Goal: Entertainment & Leisure: Consume media (video, audio)

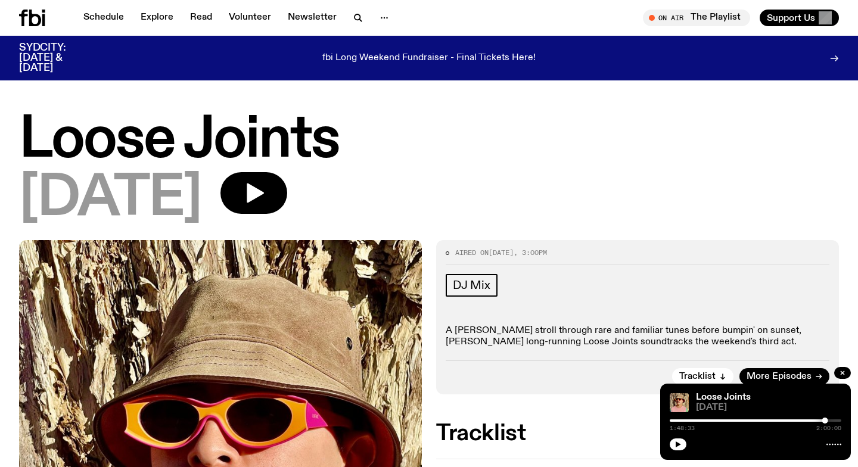
scroll to position [129, 0]
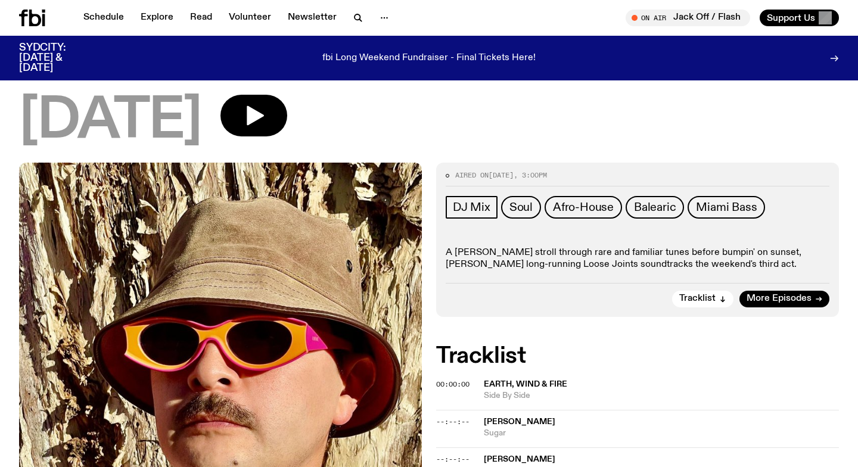
scroll to position [83, 0]
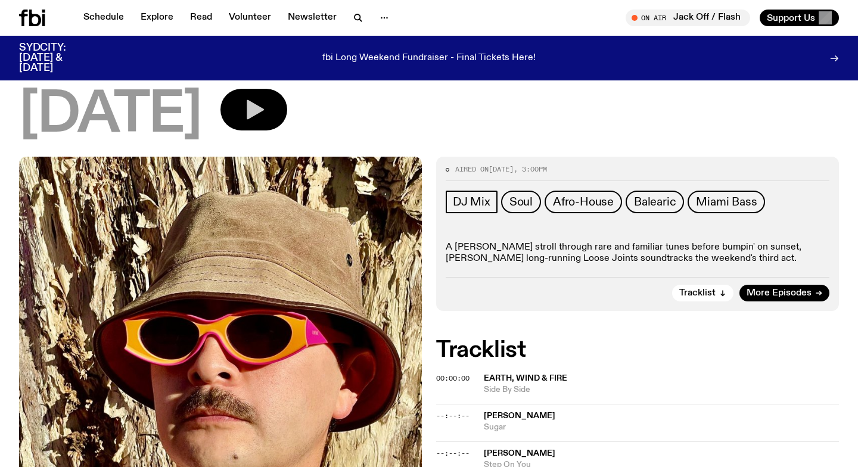
click at [266, 117] on icon "button" at bounding box center [254, 110] width 24 height 24
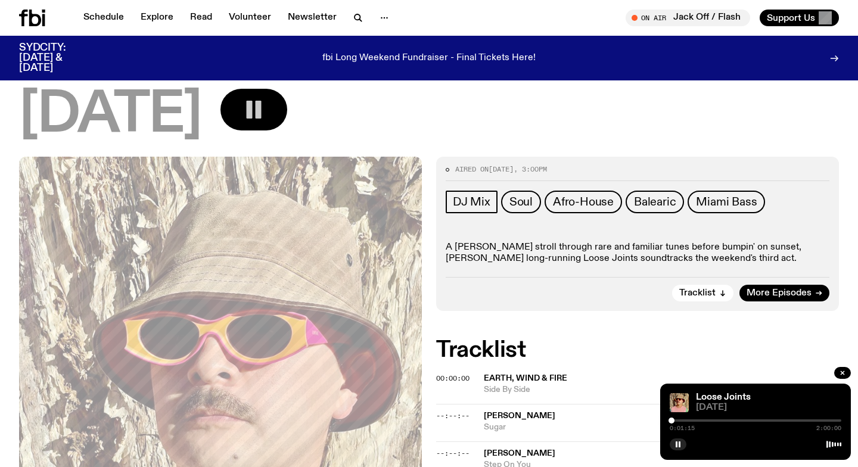
click at [671, 420] on div at bounding box center [671, 421] width 6 height 6
click at [672, 421] on div at bounding box center [673, 421] width 6 height 6
click at [675, 443] on rect "button" at bounding box center [676, 444] width 2 height 6
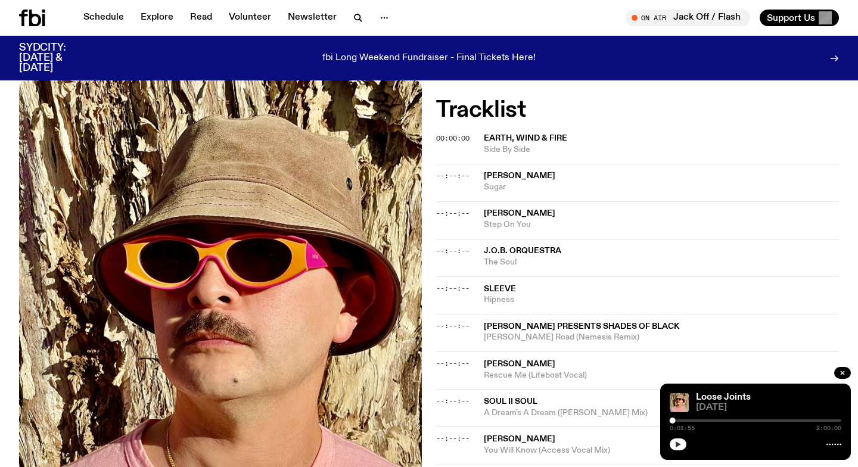
scroll to position [0, 0]
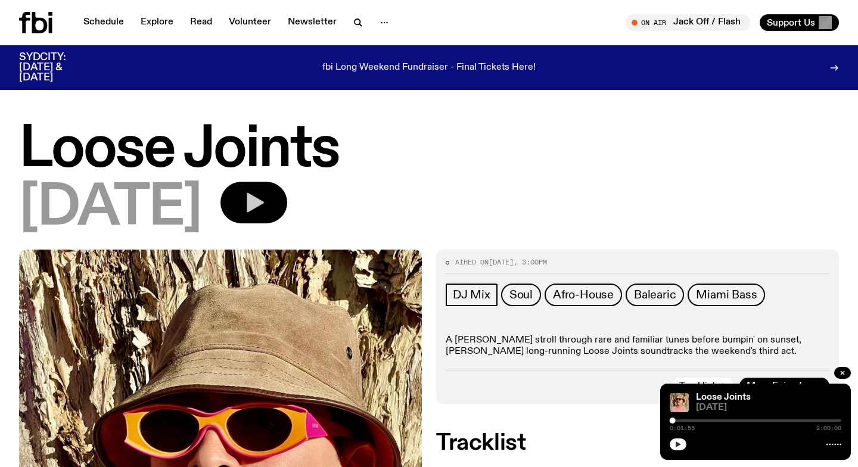
click at [117, 164] on h1 "Loose Joints" at bounding box center [429, 150] width 820 height 54
click at [99, 158] on h1 "Loose Joints" at bounding box center [429, 150] width 820 height 54
click at [104, 21] on link "Schedule" at bounding box center [103, 22] width 55 height 17
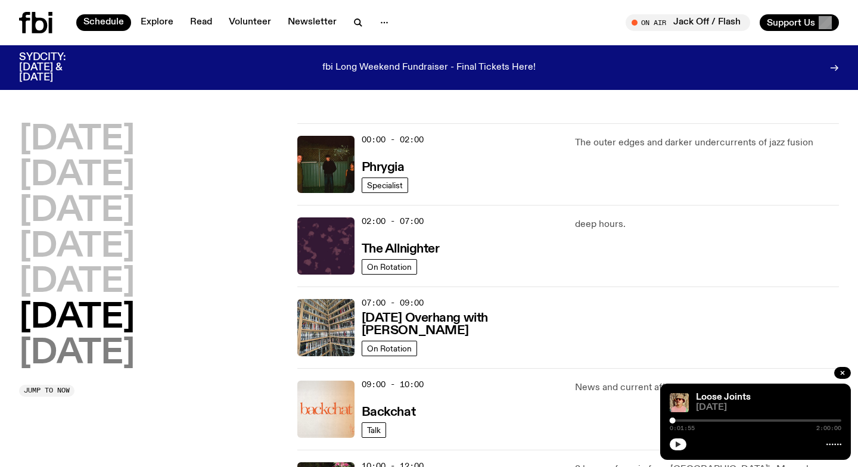
click at [94, 352] on h2 "[DATE]" at bounding box center [77, 353] width 116 height 33
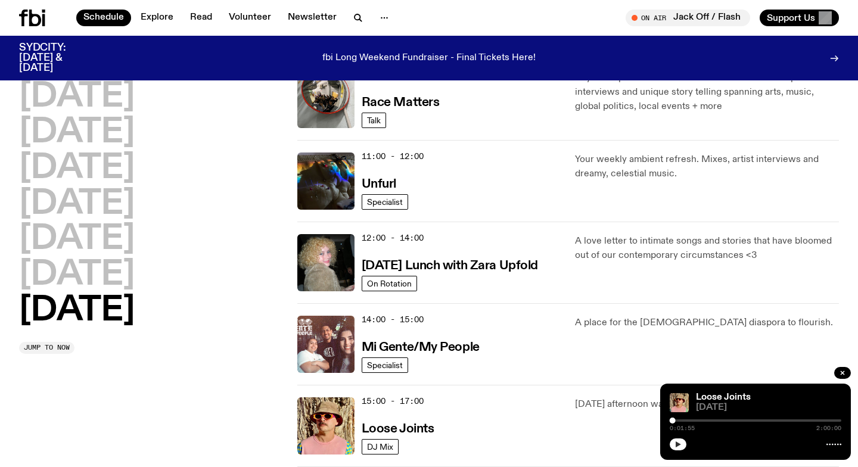
scroll to position [442, 0]
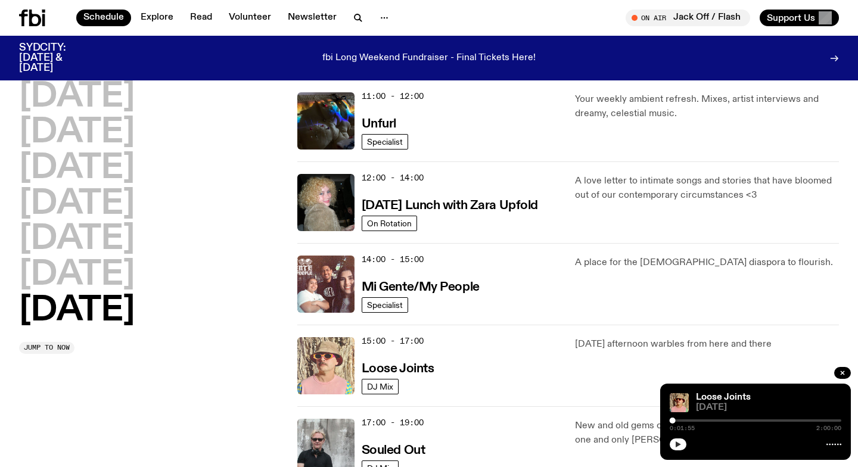
click at [337, 372] on img at bounding box center [325, 365] width 57 height 57
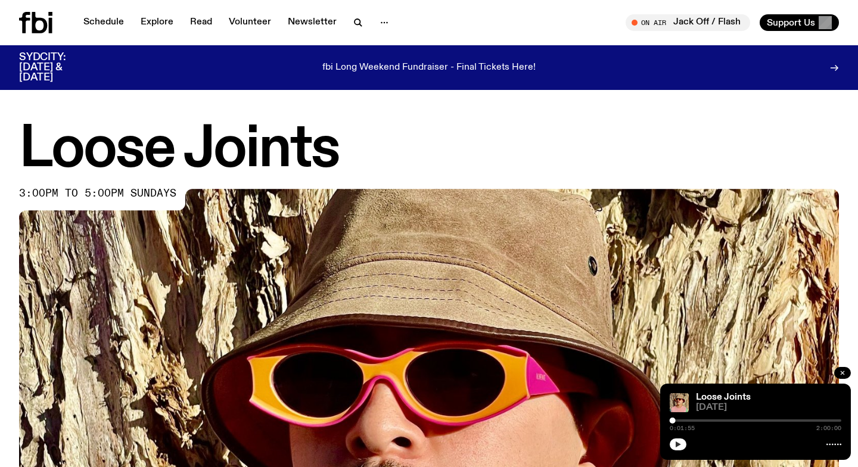
click at [842, 372] on icon "button" at bounding box center [842, 372] width 7 height 7
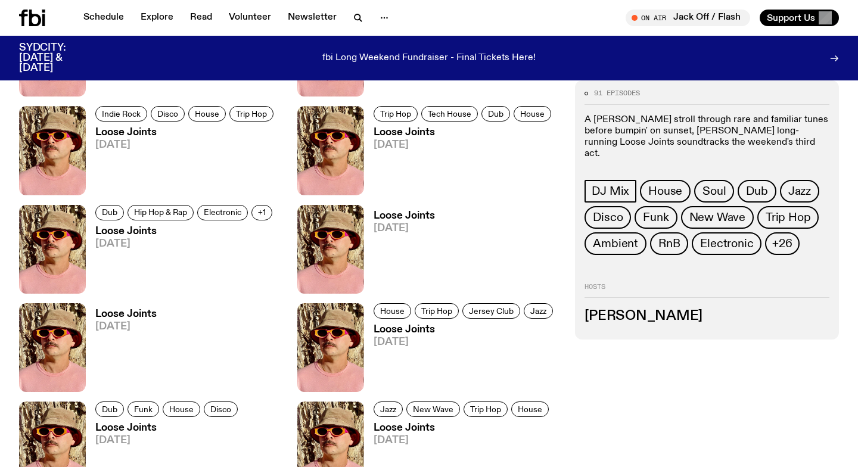
scroll to position [1176, 0]
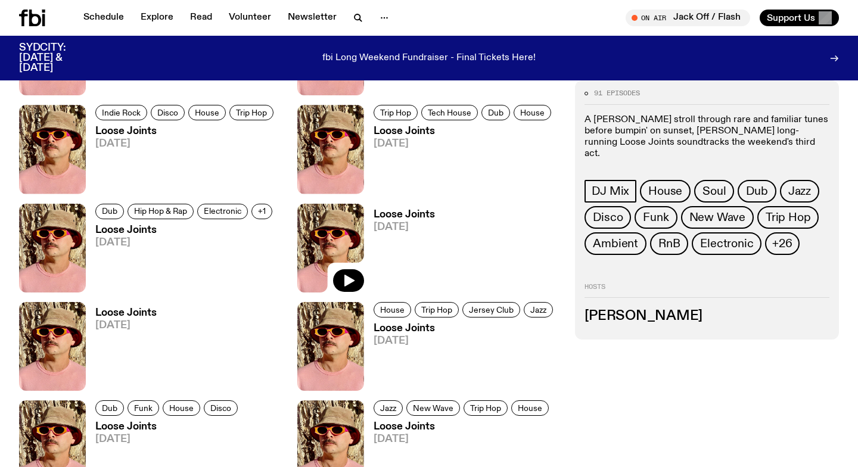
click at [336, 225] on img at bounding box center [330, 248] width 67 height 89
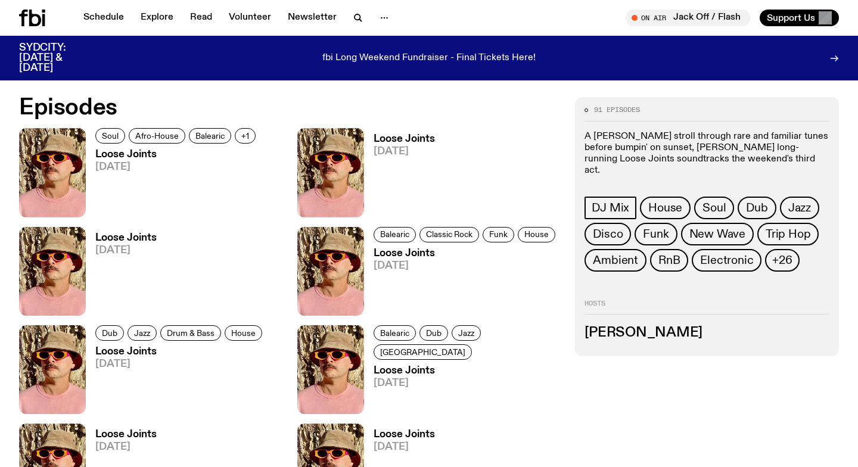
scroll to position [561, 0]
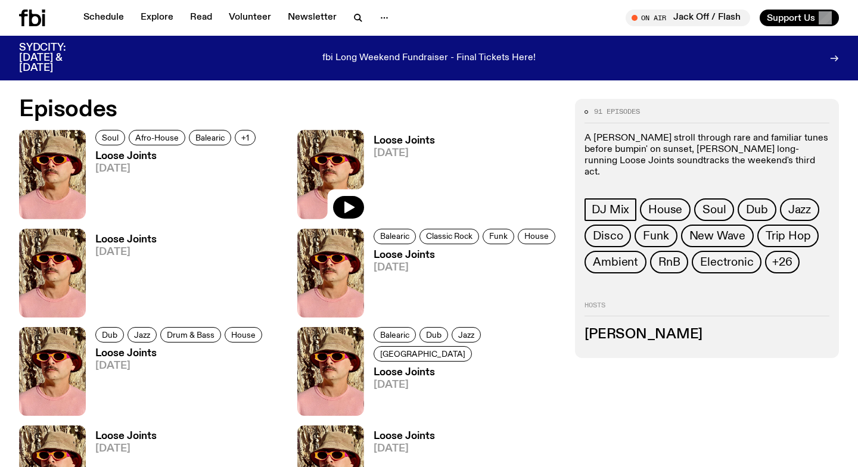
click at [334, 167] on img at bounding box center [330, 174] width 67 height 89
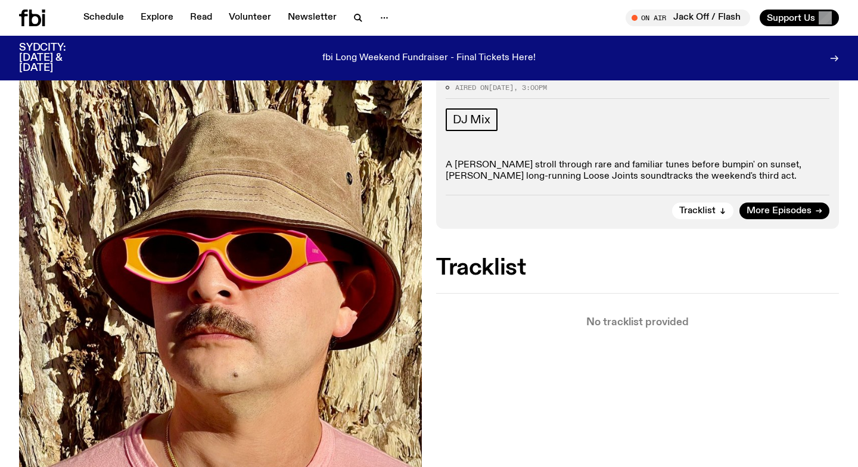
scroll to position [175, 0]
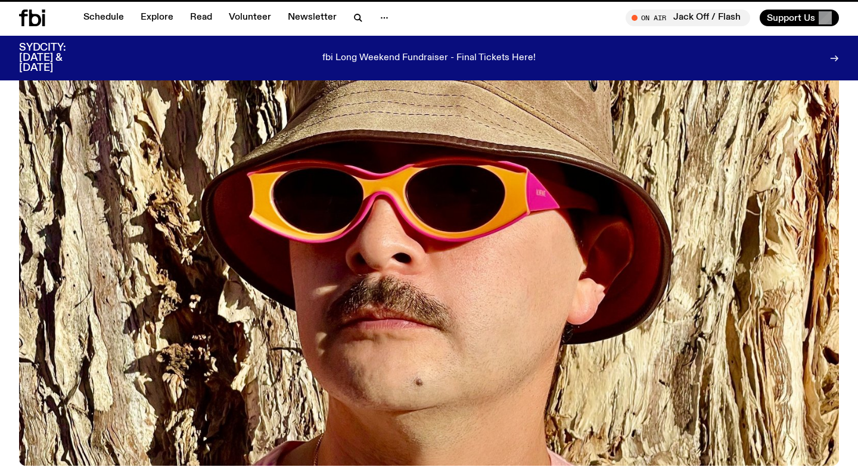
scroll to position [561, 0]
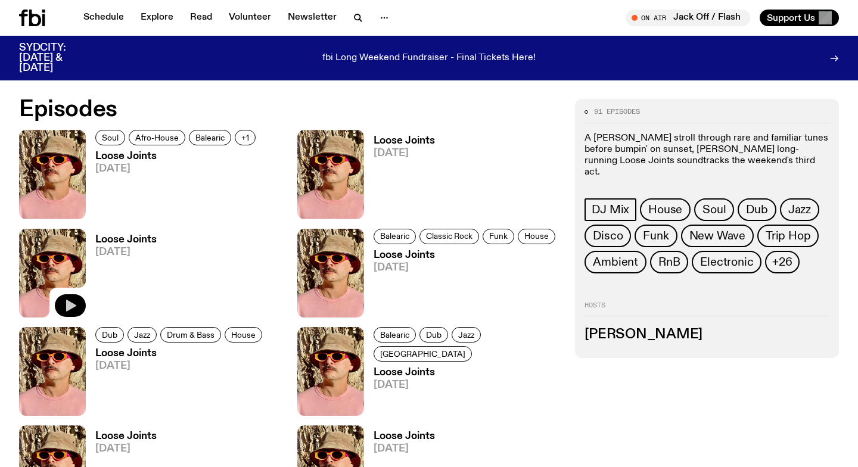
click at [71, 297] on button "button" at bounding box center [70, 305] width 31 height 23
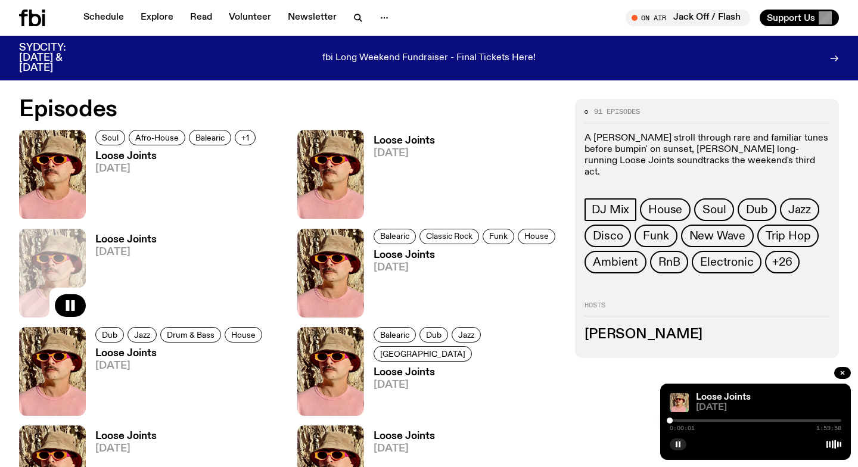
click at [672, 422] on div at bounding box center [670, 421] width 6 height 6
click at [672, 421] on div at bounding box center [672, 421] width 6 height 6
click at [674, 421] on div at bounding box center [674, 421] width 6 height 6
click at [673, 421] on div at bounding box center [674, 421] width 6 height 6
click at [674, 420] on div at bounding box center [674, 421] width 6 height 6
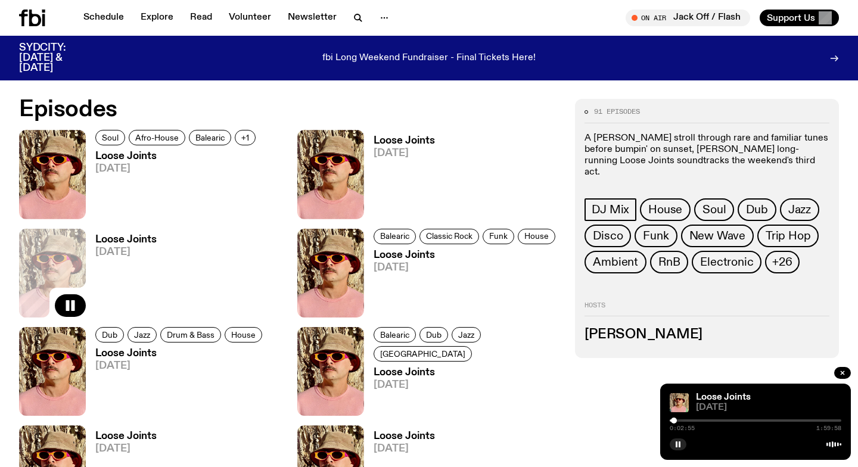
click at [673, 421] on div at bounding box center [674, 421] width 6 height 6
click at [675, 421] on div at bounding box center [675, 421] width 6 height 6
click at [689, 422] on div "0:09:18 1:59:58" at bounding box center [756, 424] width 172 height 14
click at [686, 420] on div at bounding box center [756, 420] width 172 height 2
click at [687, 420] on div at bounding box center [687, 421] width 6 height 6
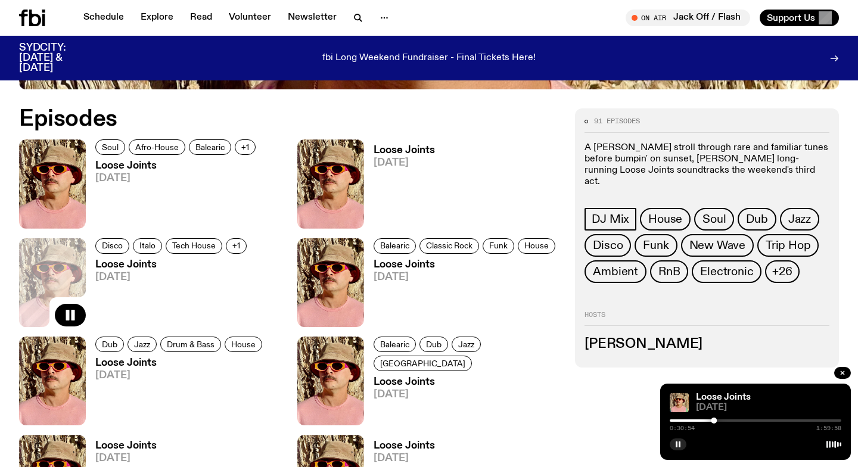
scroll to position [393, 0]
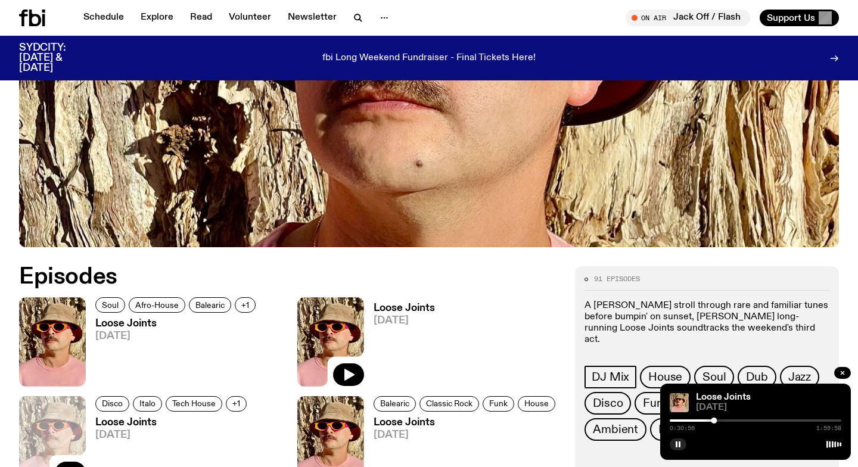
click at [313, 322] on img at bounding box center [330, 341] width 67 height 89
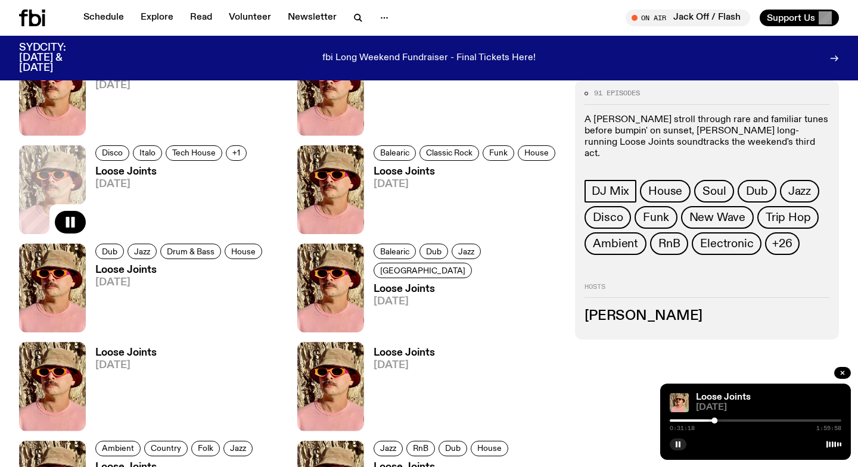
scroll to position [471, 0]
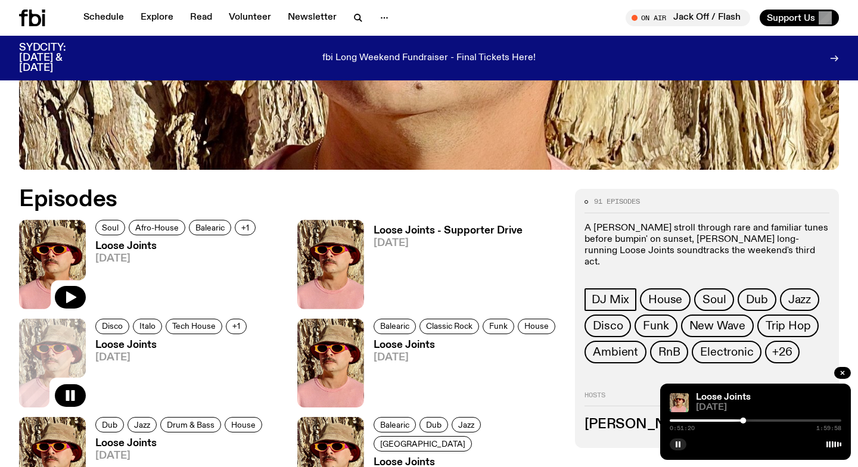
click at [54, 256] on img at bounding box center [52, 264] width 67 height 89
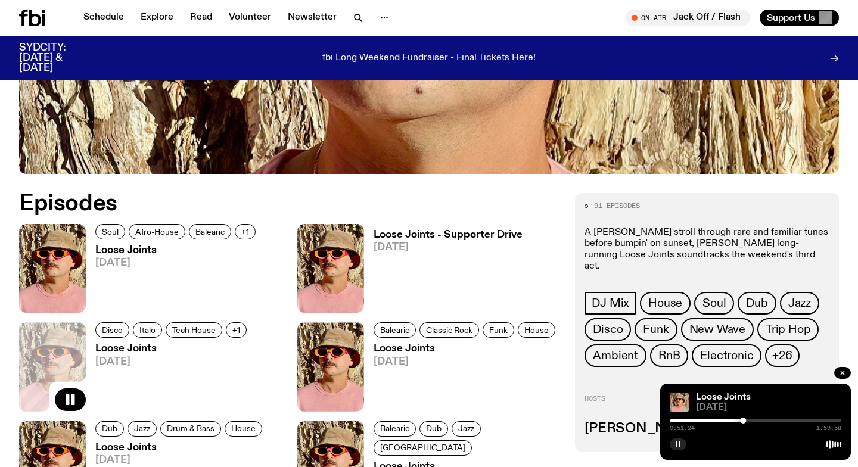
scroll to position [461, 0]
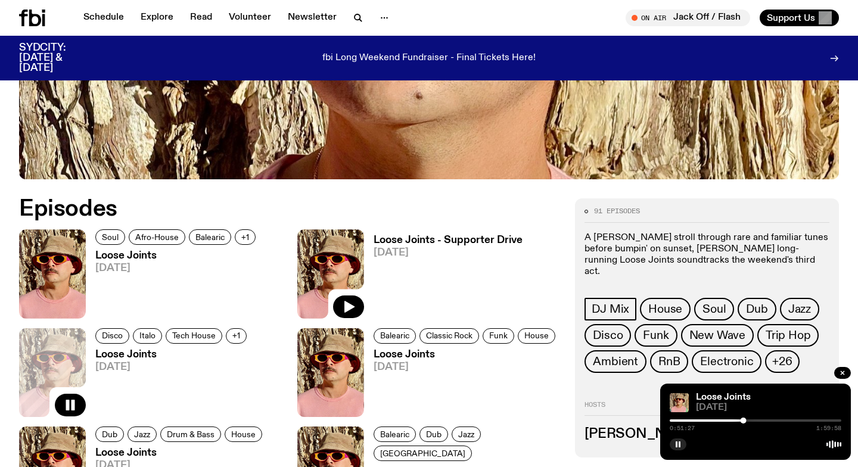
click at [312, 258] on img at bounding box center [330, 273] width 67 height 89
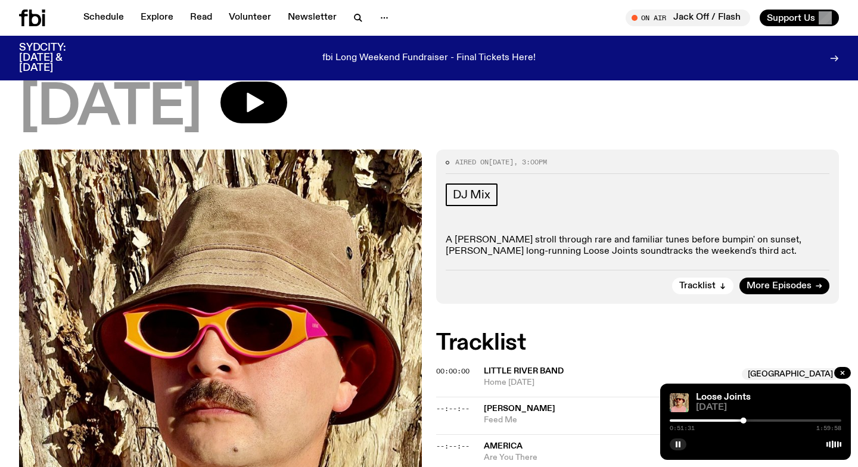
scroll to position [72, 0]
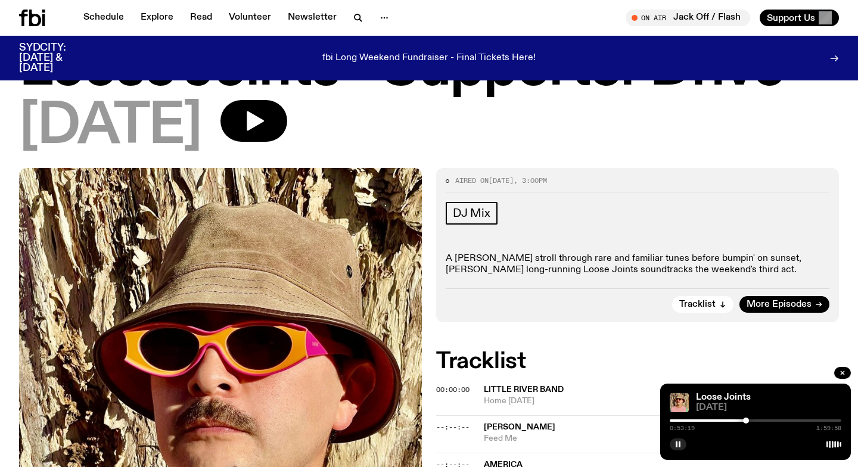
click at [746, 420] on div at bounding box center [746, 421] width 6 height 6
click at [746, 421] on div at bounding box center [746, 421] width 6 height 6
click at [744, 421] on div at bounding box center [746, 421] width 6 height 6
click at [742, 421] on div at bounding box center [742, 421] width 6 height 6
click at [743, 421] on div at bounding box center [743, 421] width 6 height 6
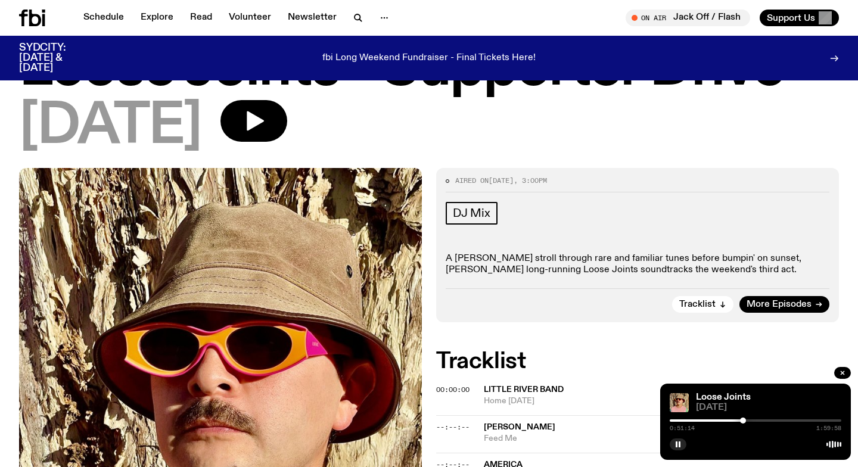
click at [743, 421] on div at bounding box center [743, 421] width 6 height 6
click at [444, 160] on div "Loose Joints - Supporter Drive [DATE]" at bounding box center [429, 105] width 858 height 126
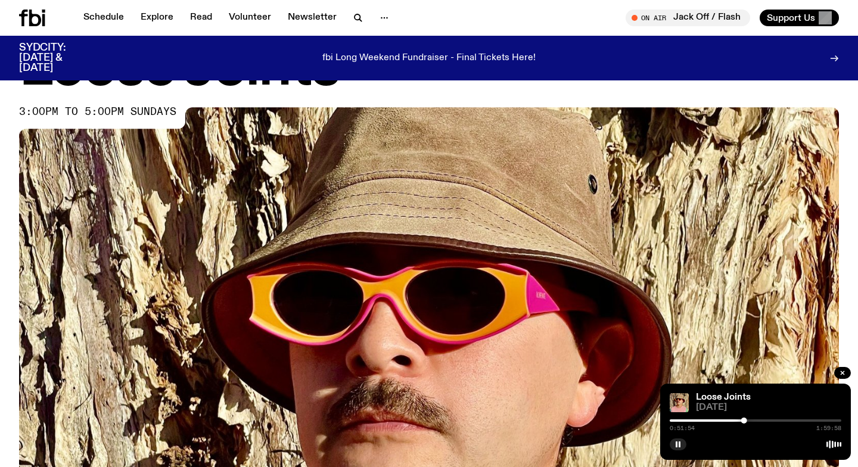
scroll to position [461, 0]
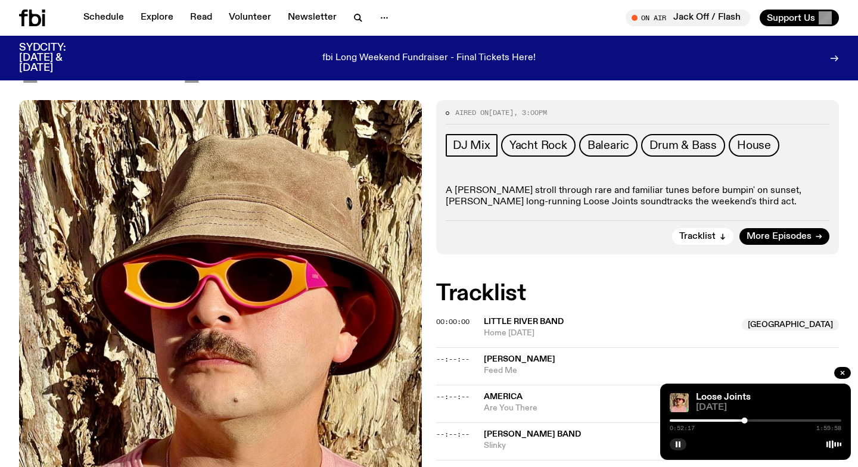
scroll to position [124, 0]
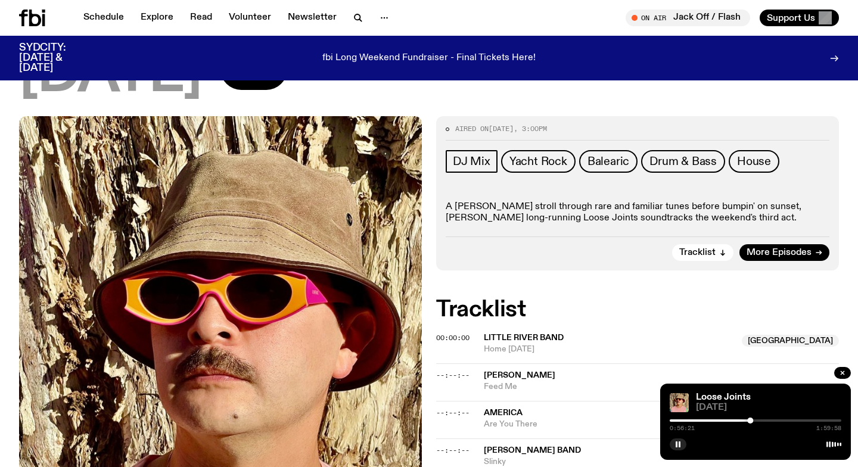
click at [383, 95] on div "[DATE]" at bounding box center [429, 75] width 820 height 54
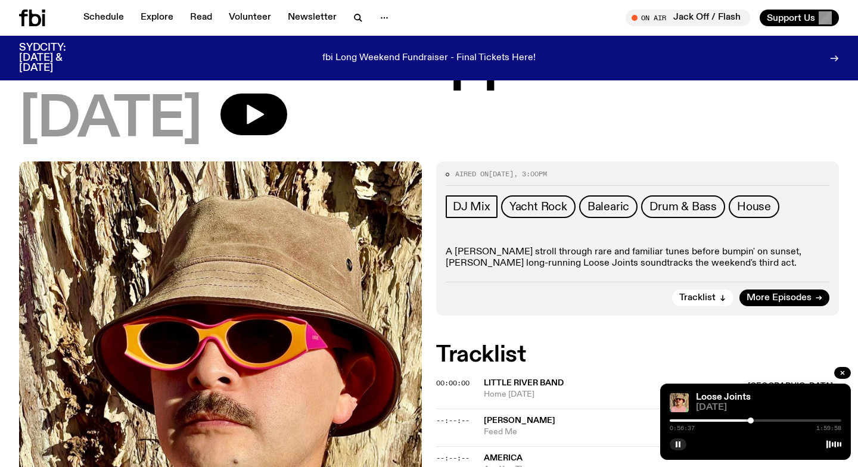
scroll to position [0, 0]
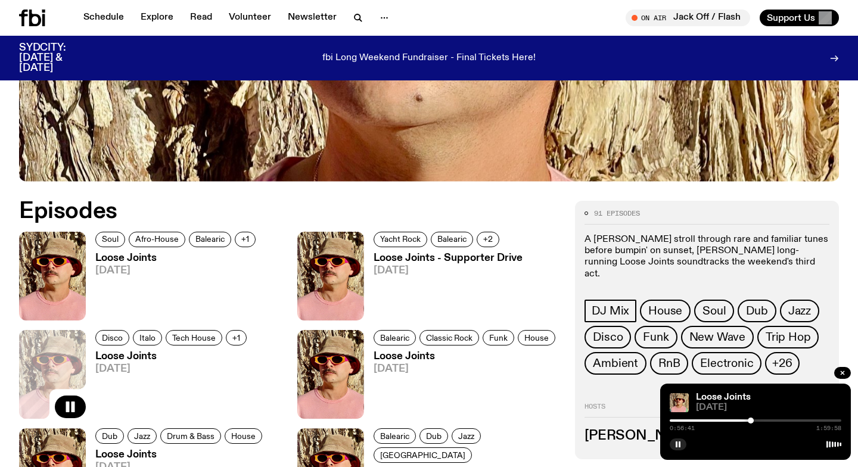
scroll to position [452, 0]
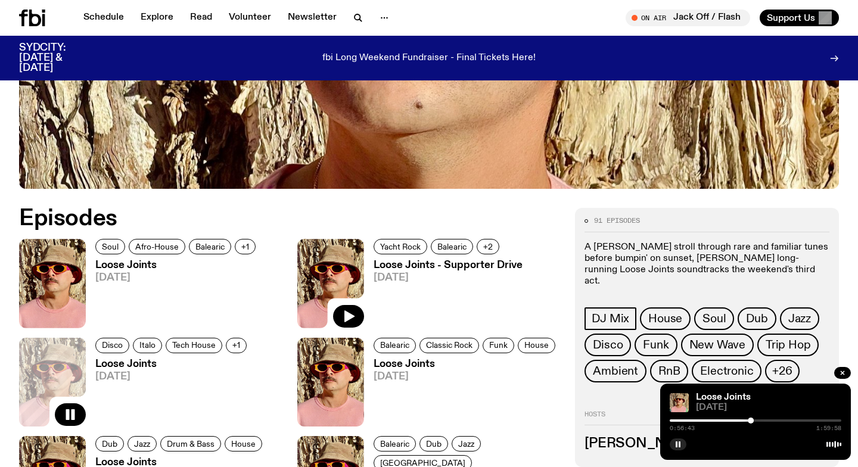
click at [309, 256] on img at bounding box center [330, 283] width 67 height 89
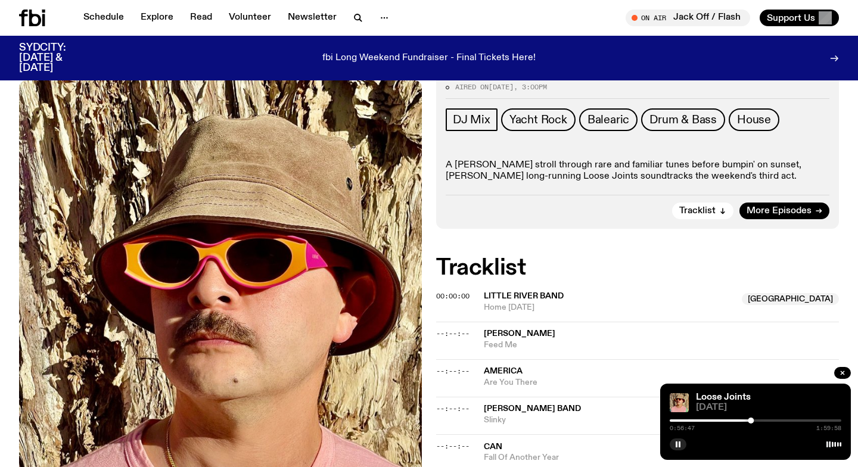
scroll to position [153, 0]
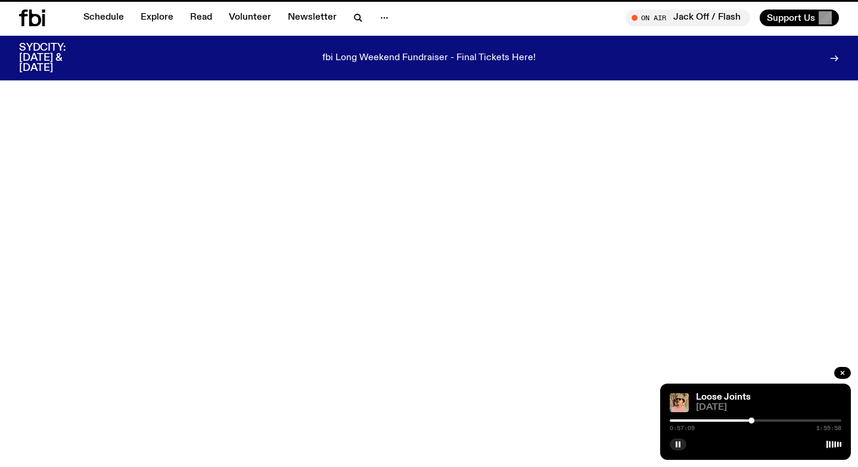
scroll to position [452, 0]
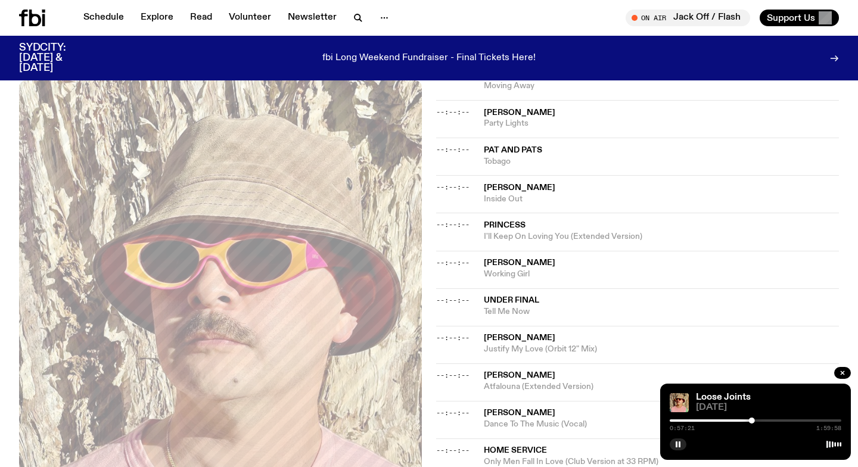
scroll to position [549, 0]
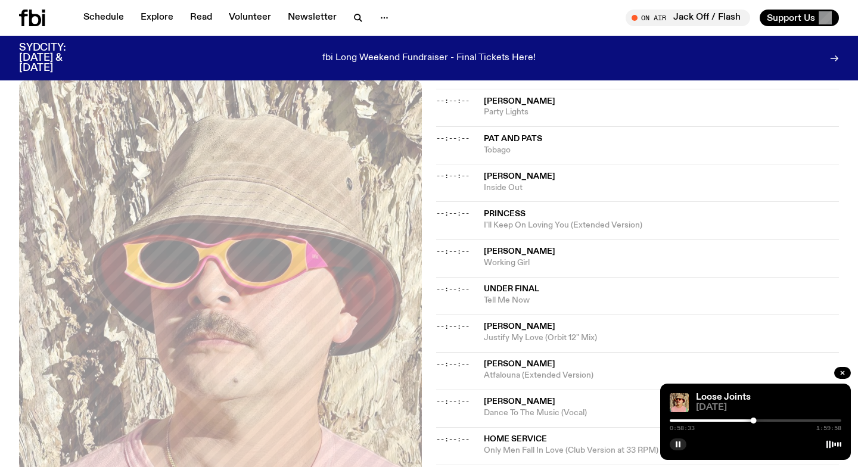
click at [756, 419] on div at bounding box center [756, 420] width 172 height 2
click at [759, 420] on div at bounding box center [756, 420] width 172 height 2
click at [764, 419] on div at bounding box center [756, 420] width 172 height 2
click at [768, 419] on div at bounding box center [756, 420] width 172 height 2
click at [770, 419] on div at bounding box center [770, 421] width 6 height 6
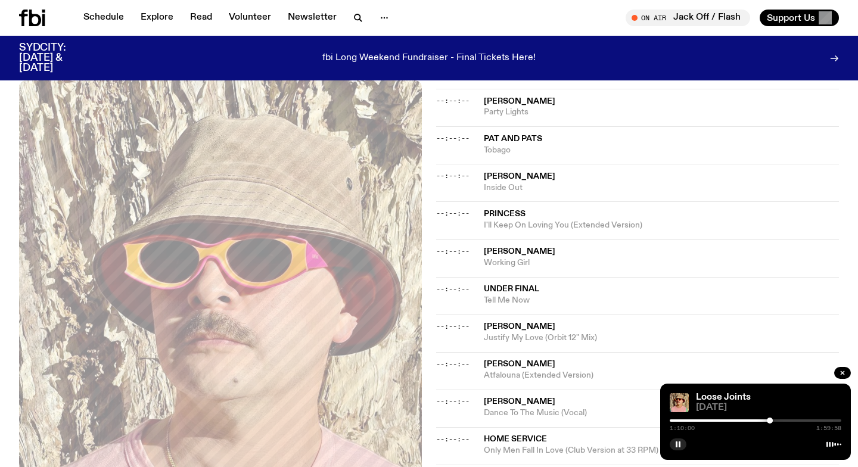
click at [773, 419] on div at bounding box center [756, 420] width 172 height 2
click at [776, 419] on div at bounding box center [756, 420] width 172 height 2
click at [777, 419] on div at bounding box center [777, 421] width 6 height 6
click at [779, 419] on div at bounding box center [777, 421] width 6 height 6
click at [780, 419] on div at bounding box center [779, 421] width 6 height 6
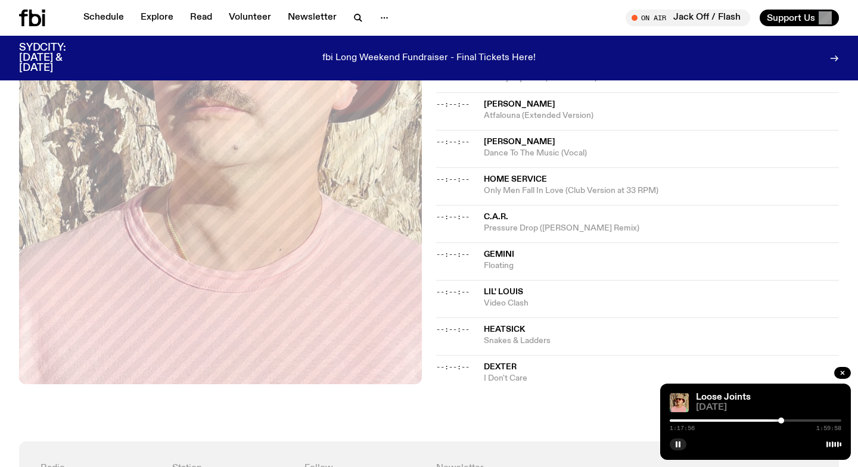
scroll to position [821, 0]
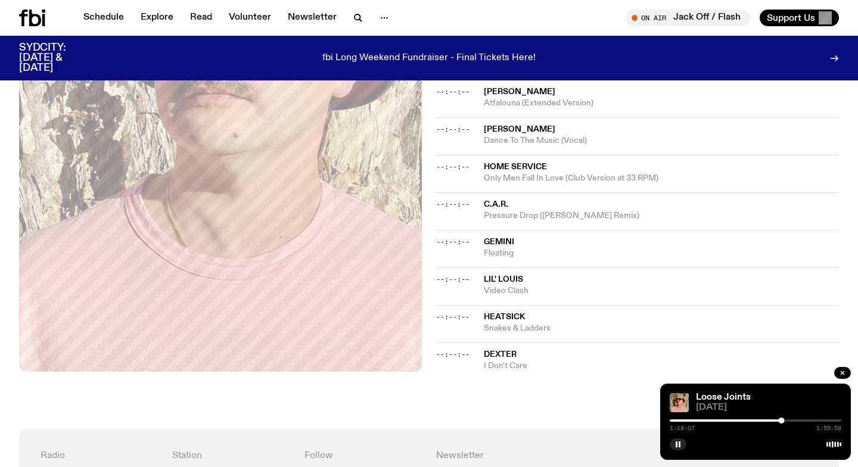
click at [784, 420] on div at bounding box center [756, 420] width 172 height 2
click at [787, 420] on div at bounding box center [784, 421] width 6 height 6
click at [790, 420] on div at bounding box center [756, 420] width 172 height 2
click at [792, 420] on div at bounding box center [792, 421] width 6 height 6
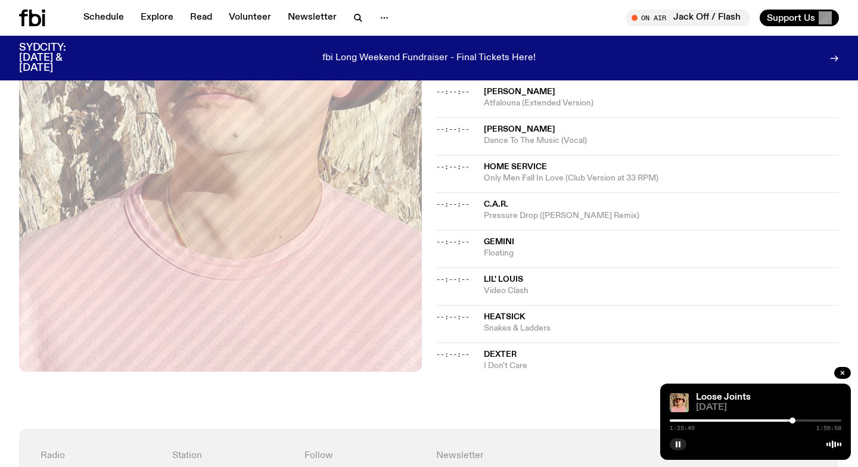
click at [794, 420] on div at bounding box center [792, 421] width 6 height 6
click at [796, 420] on div at bounding box center [796, 421] width 6 height 6
click at [799, 420] on div at bounding box center [799, 421] width 6 height 6
click at [800, 420] on div at bounding box center [800, 421] width 6 height 6
click at [802, 420] on div at bounding box center [802, 421] width 6 height 6
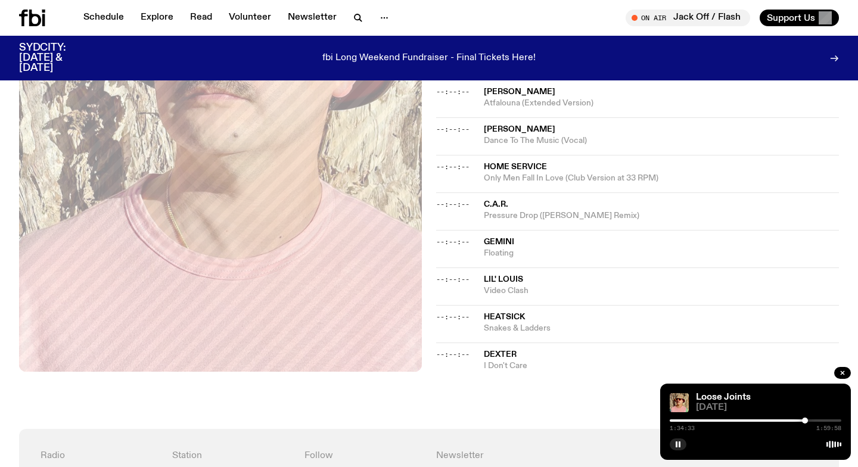
click at [805, 420] on div at bounding box center [805, 421] width 6 height 6
click at [803, 420] on div at bounding box center [805, 421] width 6 height 6
click at [807, 420] on div at bounding box center [807, 421] width 6 height 6
click at [808, 419] on div at bounding box center [808, 421] width 6 height 6
click at [810, 419] on div at bounding box center [808, 421] width 6 height 6
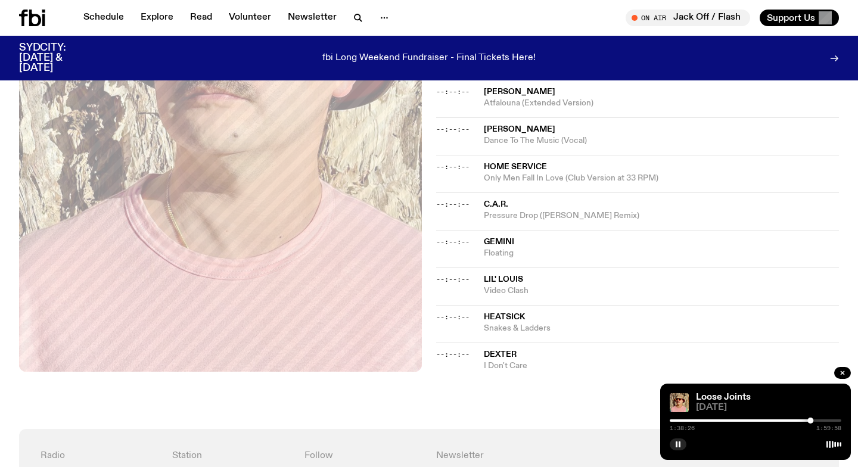
click at [812, 419] on div at bounding box center [810, 421] width 6 height 6
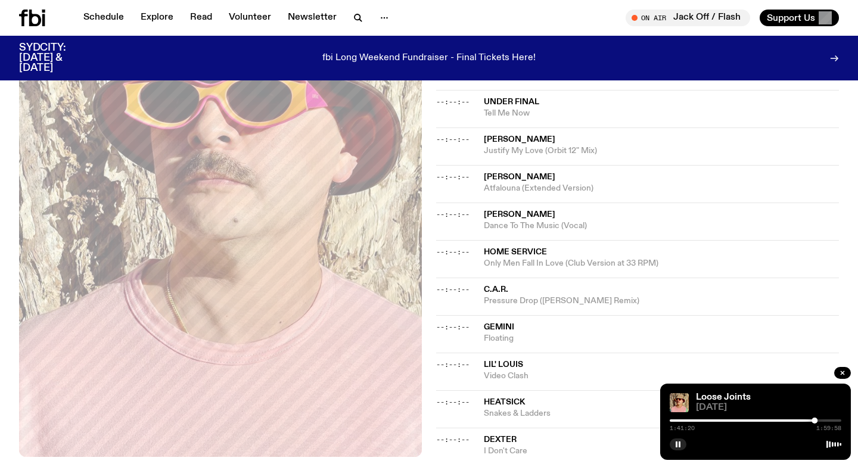
scroll to position [740, 0]
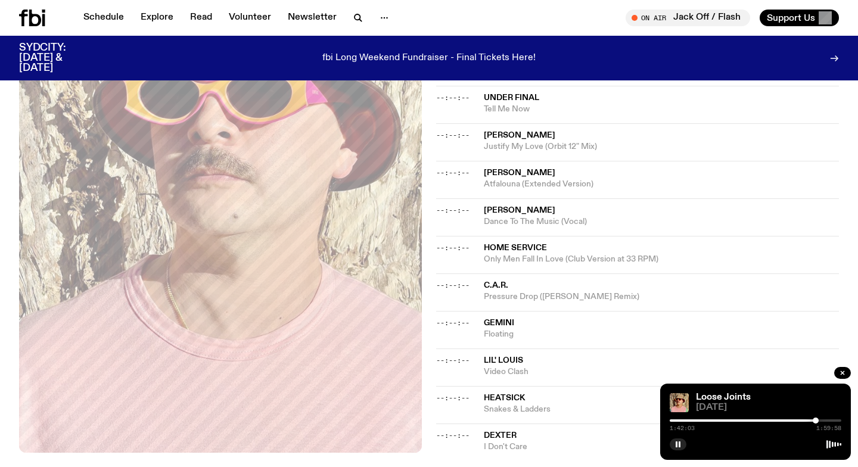
click at [815, 419] on div at bounding box center [815, 421] width 6 height 6
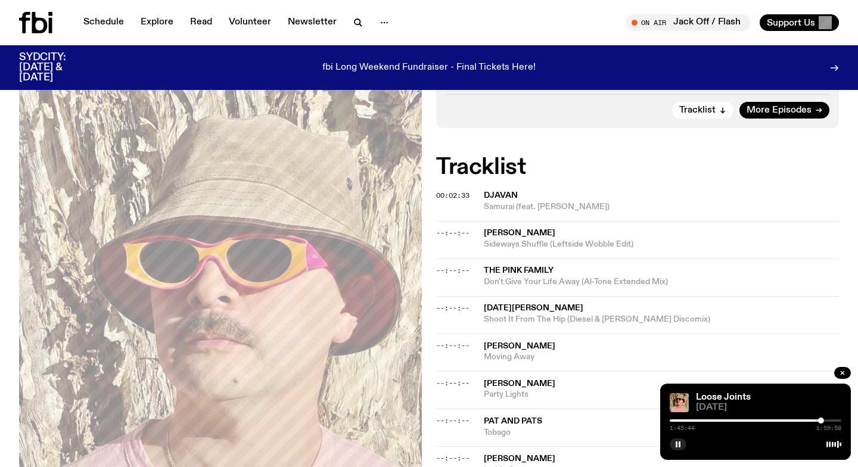
scroll to position [0, 0]
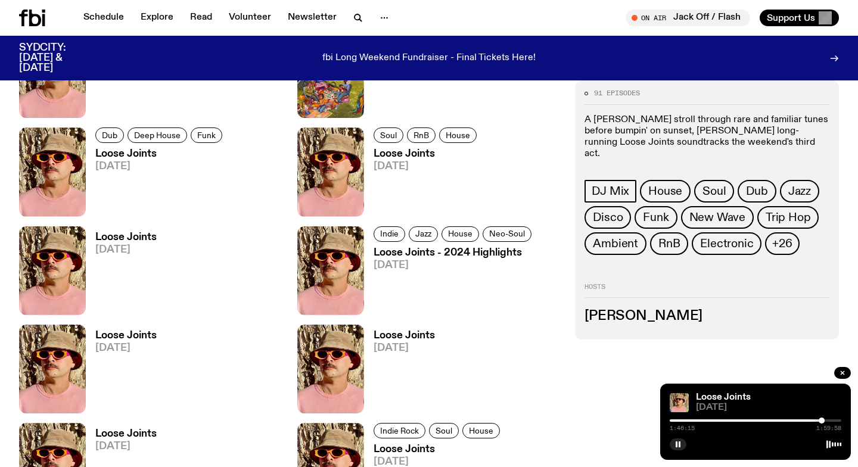
scroll to position [2337, 0]
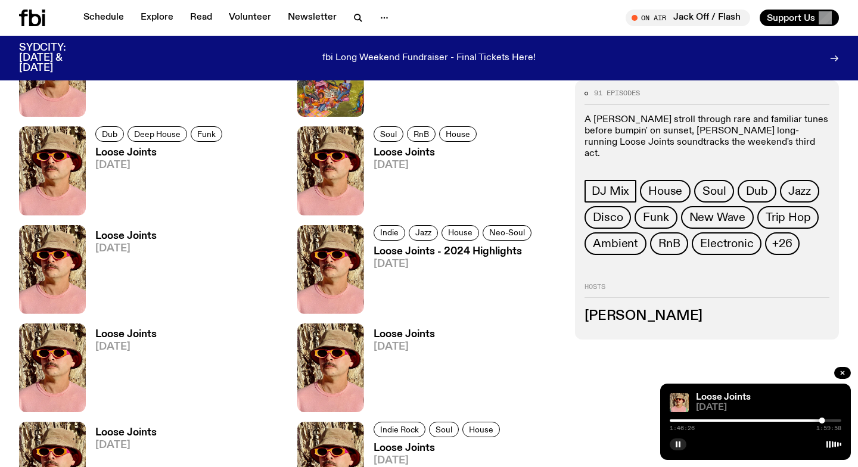
click at [823, 421] on div at bounding box center [821, 421] width 6 height 6
click at [824, 421] on div at bounding box center [824, 421] width 6 height 6
click at [825, 420] on div at bounding box center [824, 421] width 6 height 6
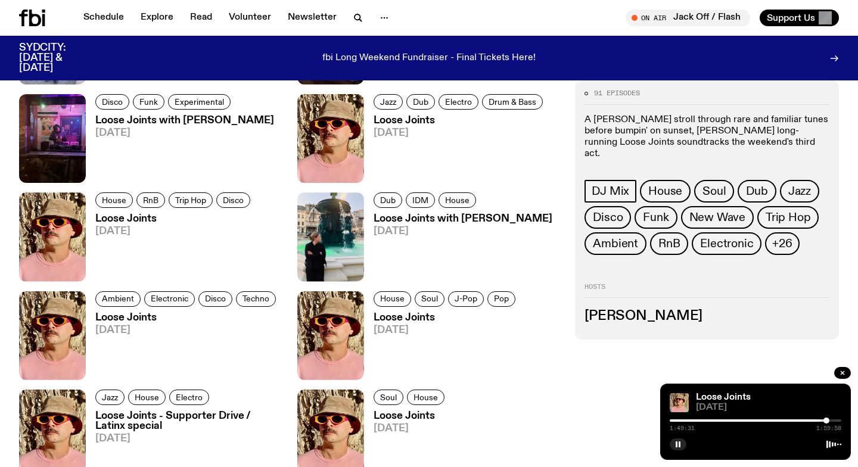
scroll to position [3031, 0]
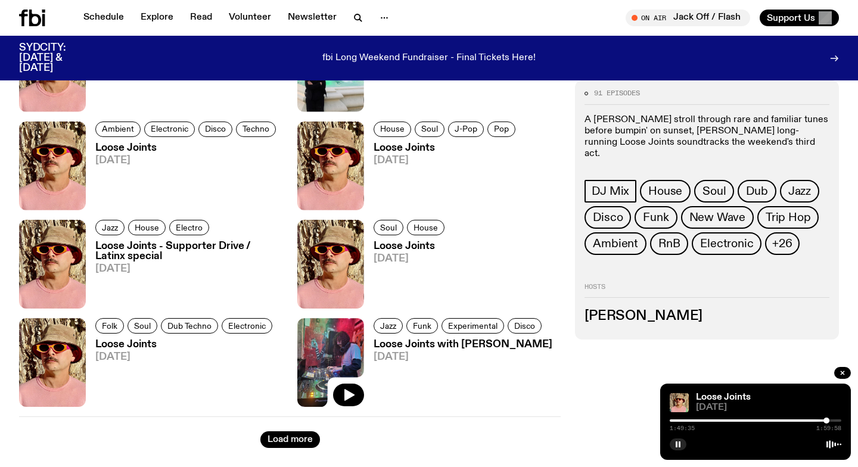
click at [313, 365] on img at bounding box center [330, 362] width 67 height 89
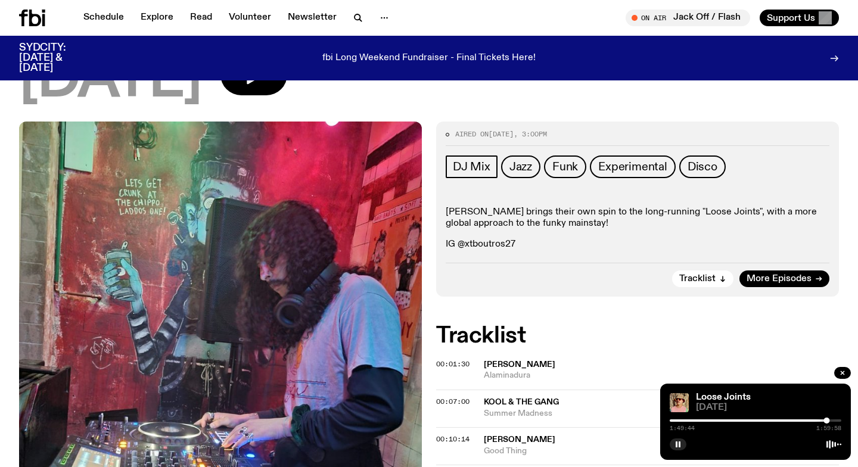
scroll to position [173, 0]
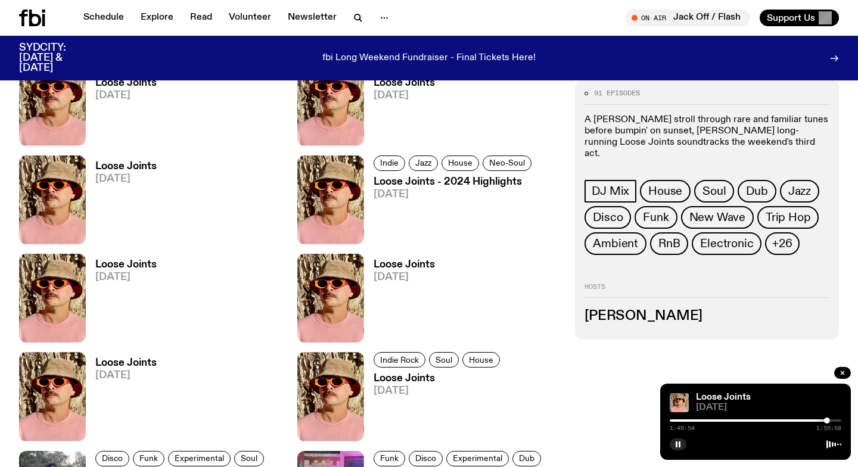
scroll to position [2436, 0]
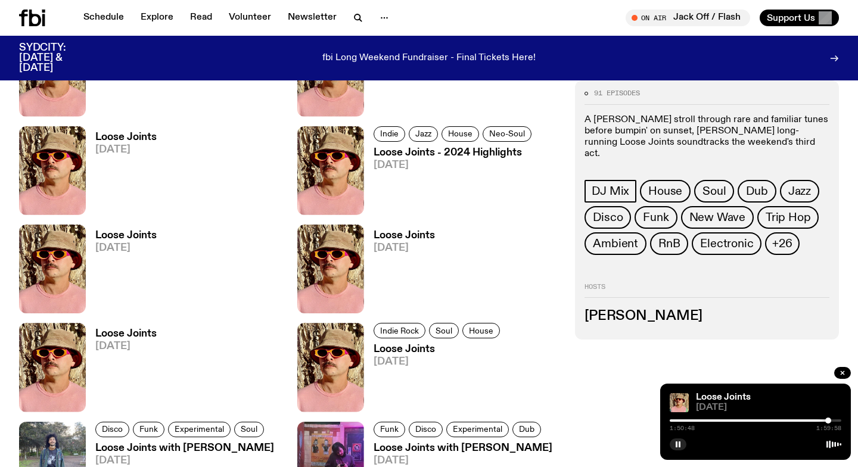
click at [828, 420] on div at bounding box center [828, 421] width 6 height 6
click at [829, 420] on div at bounding box center [828, 421] width 6 height 6
click at [830, 420] on div at bounding box center [829, 421] width 6 height 6
click at [830, 420] on div at bounding box center [830, 421] width 6 height 6
click at [832, 421] on div at bounding box center [830, 421] width 6 height 6
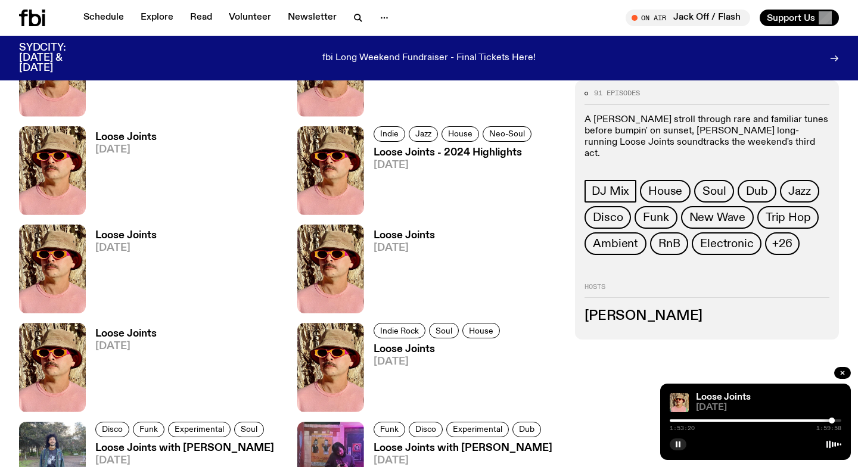
click at [832, 421] on div at bounding box center [832, 421] width 6 height 6
click at [833, 421] on div at bounding box center [832, 421] width 6 height 6
click at [835, 420] on div at bounding box center [834, 421] width 6 height 6
click at [320, 353] on img at bounding box center [330, 367] width 67 height 89
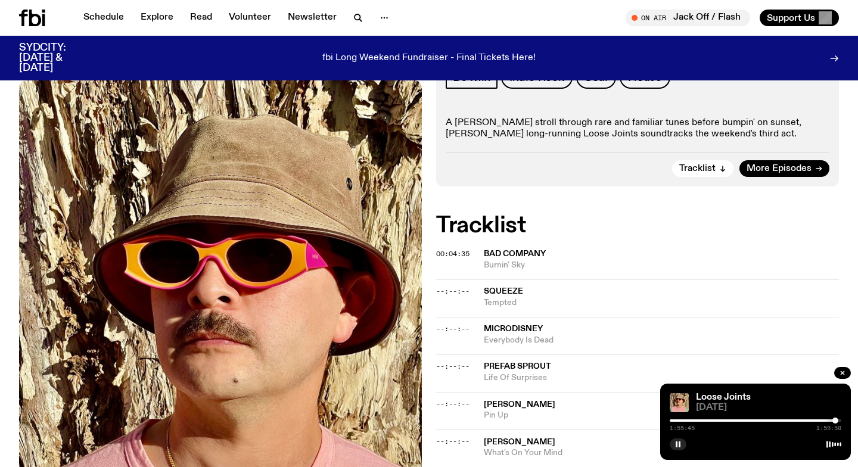
scroll to position [207, 0]
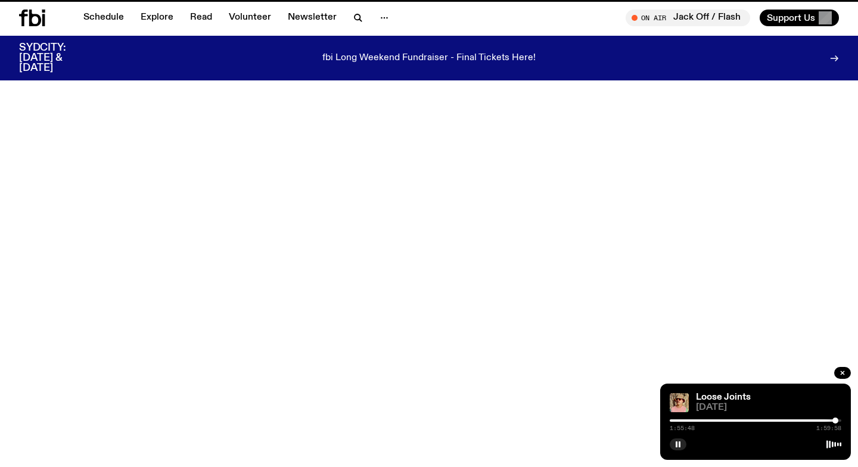
scroll to position [2436, 0]
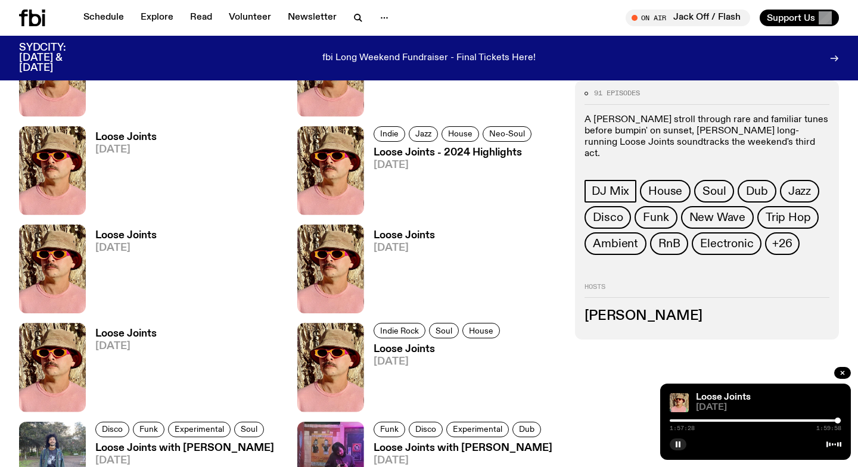
click at [837, 420] on div at bounding box center [838, 421] width 6 height 6
click at [678, 444] on rect "button" at bounding box center [679, 444] width 2 height 6
click at [55, 354] on img at bounding box center [52, 367] width 67 height 89
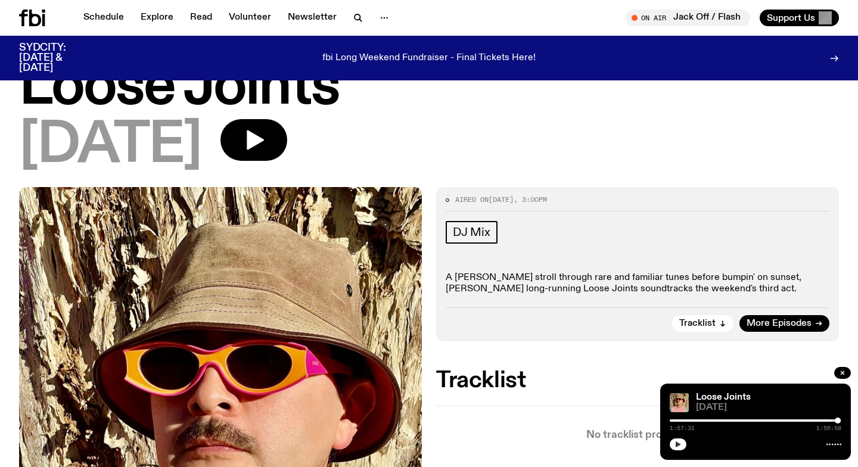
scroll to position [52, 0]
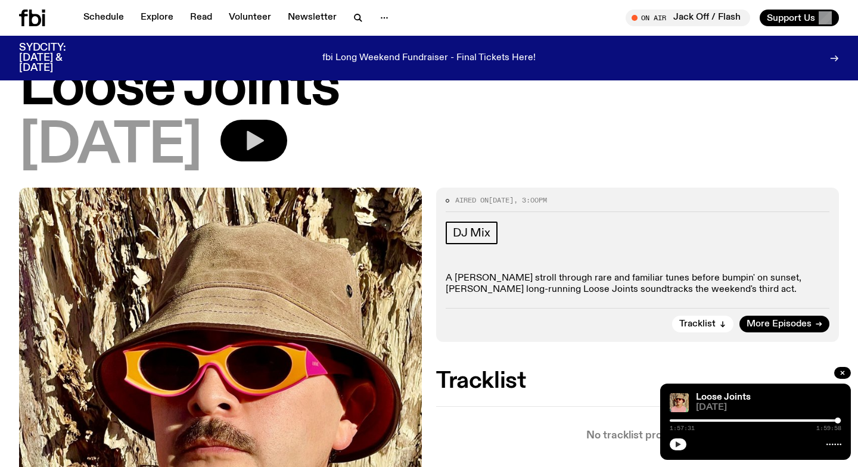
click at [287, 139] on button "button" at bounding box center [253, 141] width 67 height 42
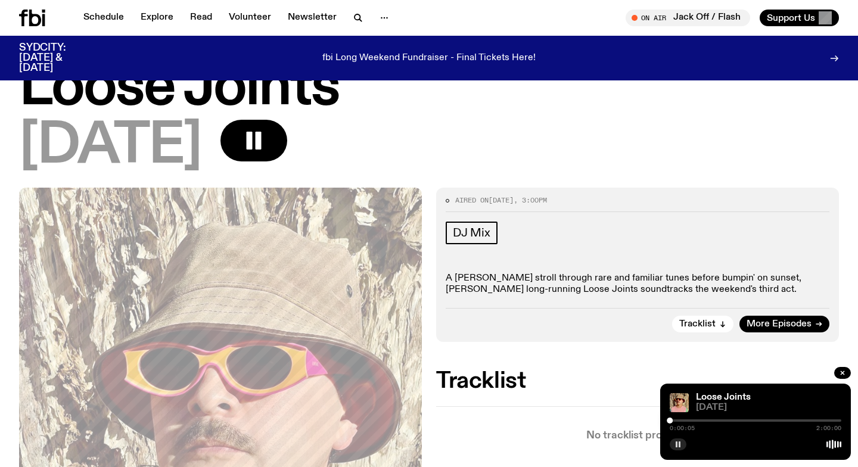
click at [672, 420] on div at bounding box center [670, 421] width 6 height 6
click at [674, 420] on div at bounding box center [672, 421] width 6 height 6
click at [676, 420] on div at bounding box center [674, 421] width 6 height 6
click at [682, 420] on div at bounding box center [756, 420] width 172 height 2
click at [692, 419] on div at bounding box center [756, 420] width 172 height 2
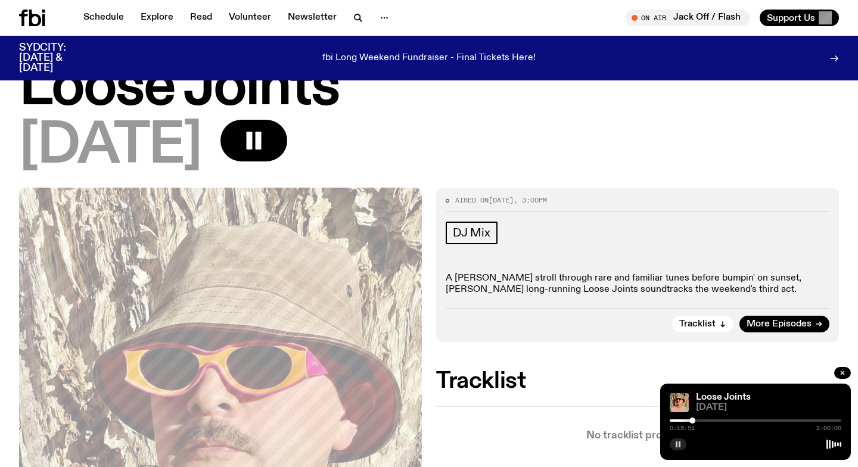
click at [726, 421] on div at bounding box center [756, 420] width 172 height 2
click at [752, 418] on div "0:39:11 2:00:00" at bounding box center [756, 424] width 172 height 14
click at [752, 421] on div at bounding box center [756, 420] width 172 height 2
click at [781, 421] on div at bounding box center [756, 420] width 172 height 2
click at [792, 421] on div at bounding box center [756, 420] width 172 height 2
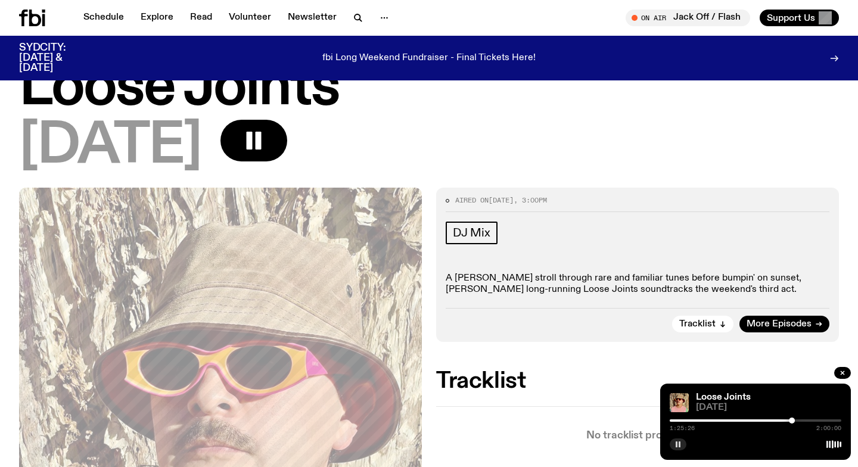
click at [586, 141] on div "[DATE]" at bounding box center [429, 147] width 820 height 54
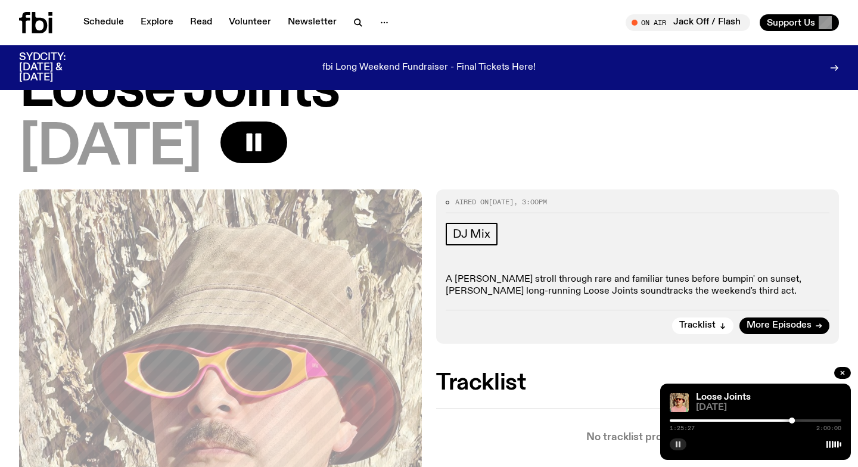
scroll to position [0, 0]
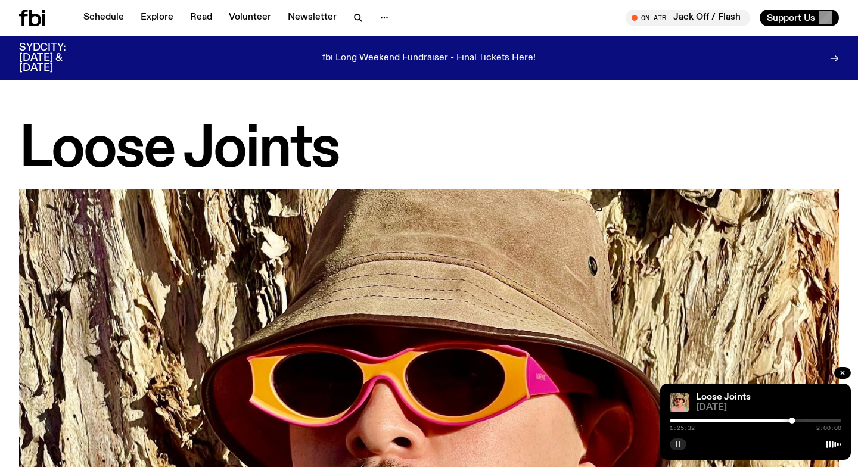
scroll to position [2426, 0]
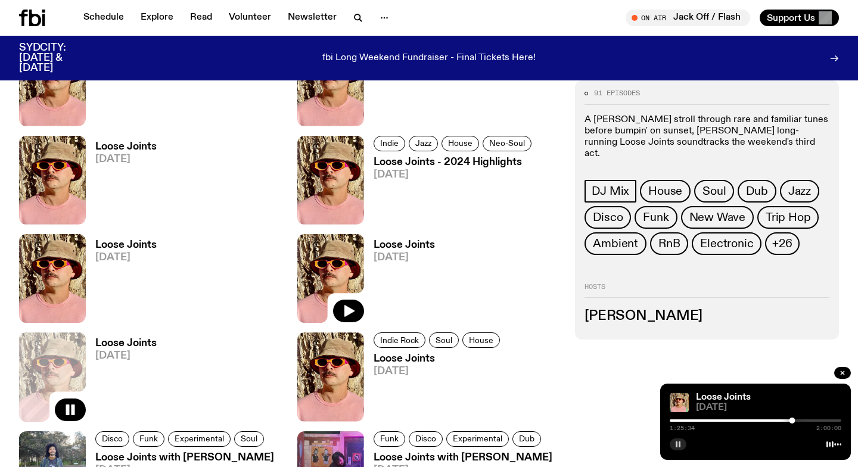
click at [318, 275] on img at bounding box center [330, 278] width 67 height 89
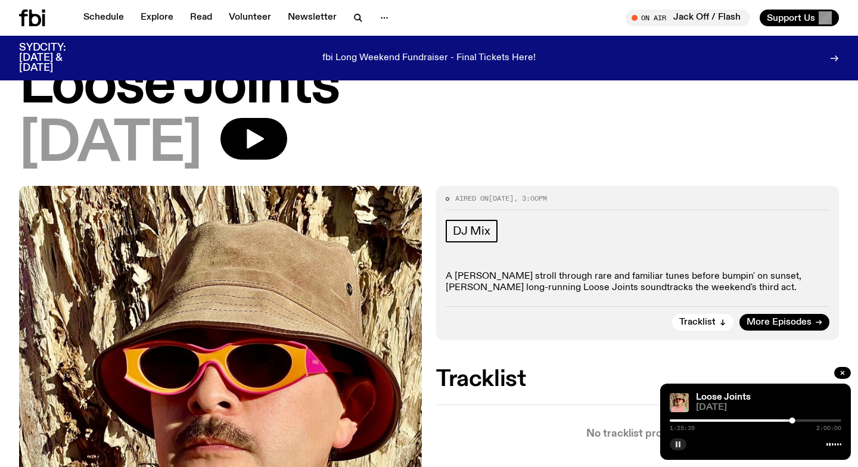
scroll to position [55, 0]
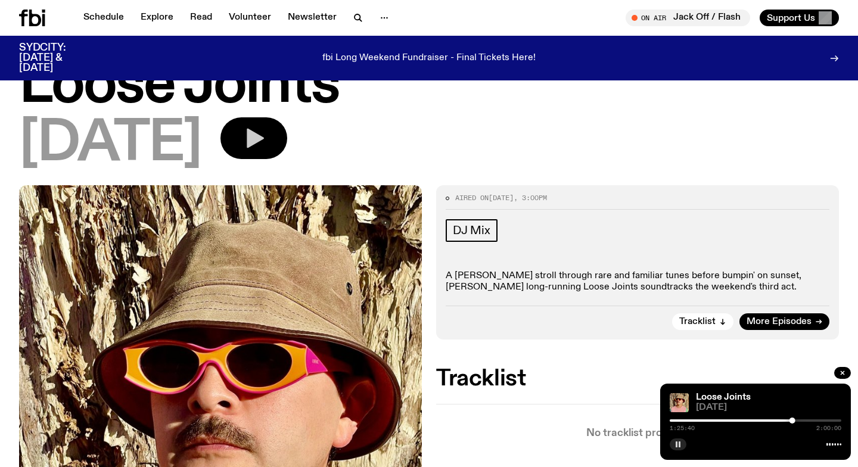
click at [266, 130] on icon "button" at bounding box center [254, 138] width 24 height 24
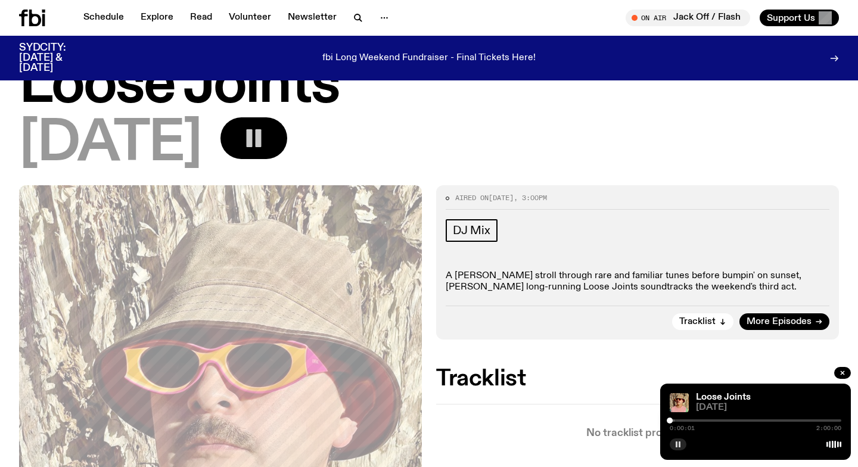
click at [693, 421] on div at bounding box center [756, 420] width 172 height 2
click at [705, 420] on div at bounding box center [756, 420] width 172 height 2
click at [718, 419] on div at bounding box center [756, 420] width 172 height 2
click at [736, 420] on div at bounding box center [756, 420] width 172 height 2
click at [749, 420] on div at bounding box center [756, 420] width 172 height 2
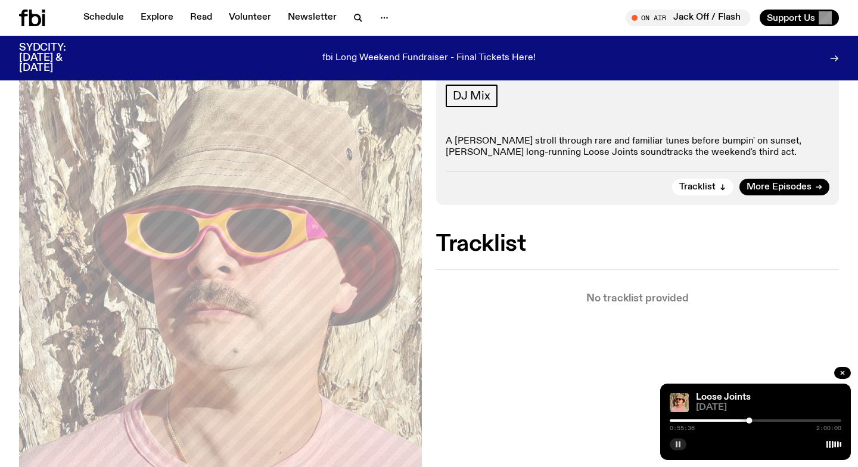
scroll to position [1, 0]
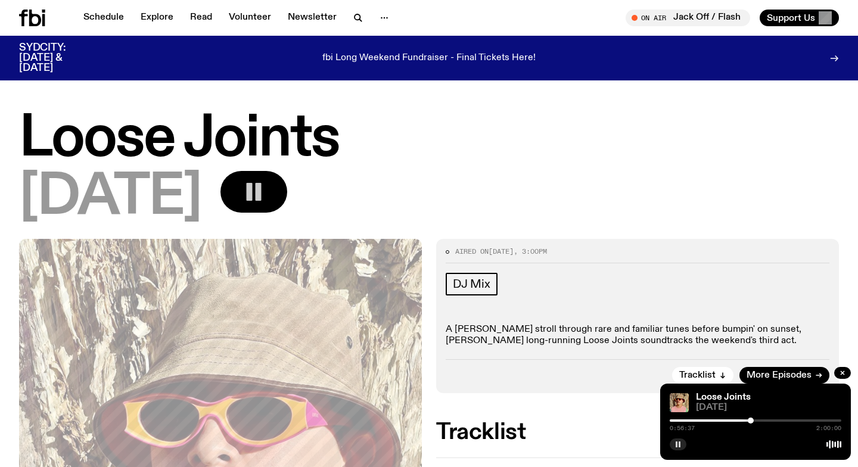
click at [676, 444] on rect "button" at bounding box center [676, 444] width 2 height 6
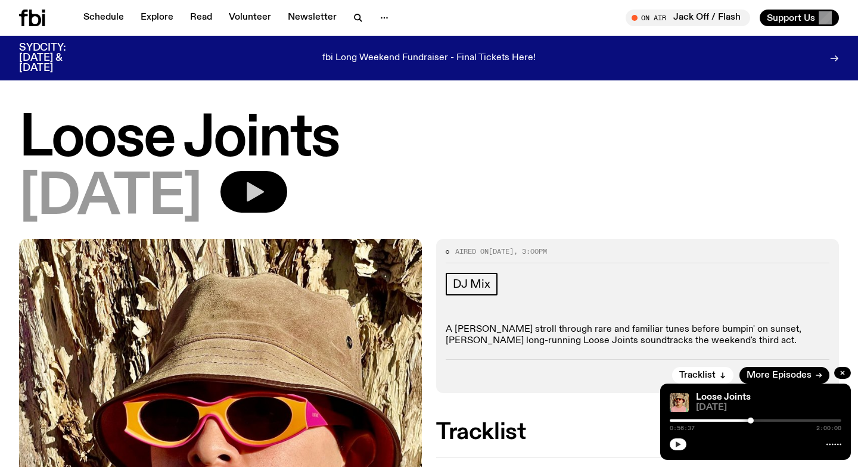
click at [688, 418] on div "0:56:37 2:00:00" at bounding box center [756, 424] width 172 height 14
click at [674, 421] on div at bounding box center [665, 420] width 172 height 2
click at [672, 447] on button "button" at bounding box center [678, 444] width 17 height 12
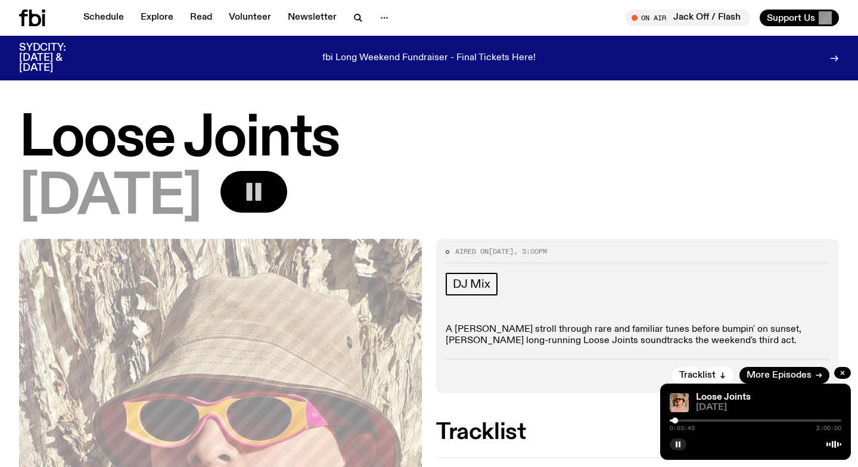
click at [675, 419] on div at bounding box center [675, 421] width 6 height 6
click at [674, 419] on div at bounding box center [675, 421] width 6 height 6
click at [675, 419] on div at bounding box center [675, 421] width 6 height 6
click at [674, 419] on div at bounding box center [674, 421] width 6 height 6
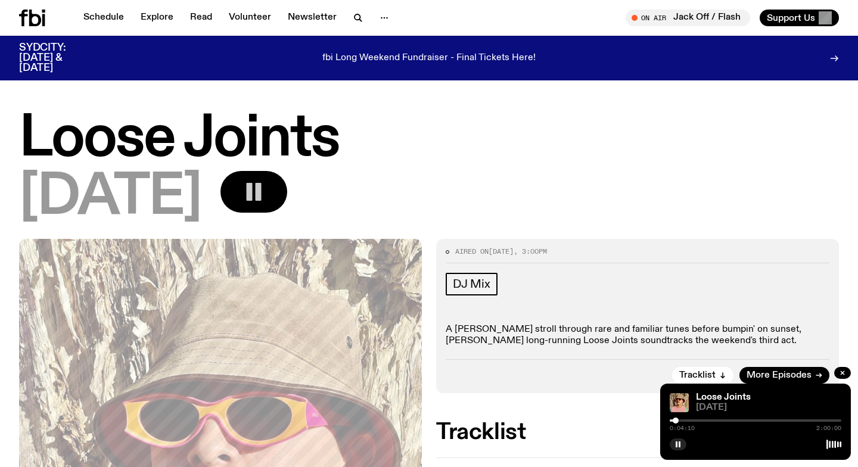
click at [675, 419] on div at bounding box center [675, 421] width 6 height 6
click at [674, 419] on div at bounding box center [674, 421] width 6 height 6
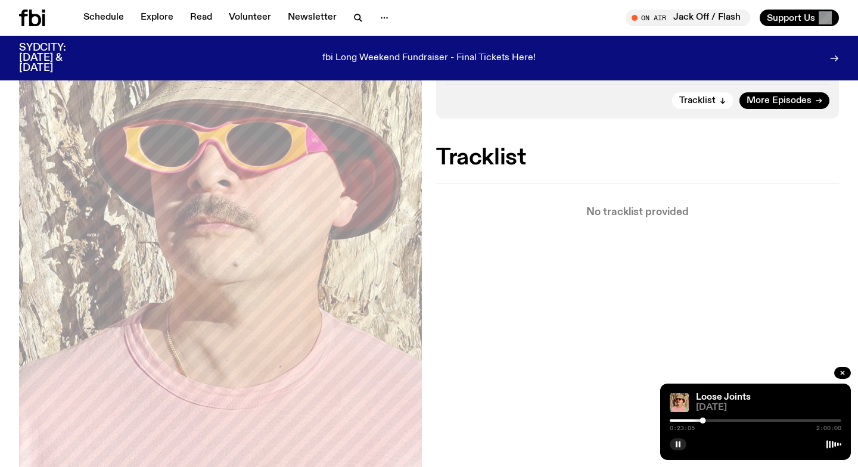
scroll to position [276, 0]
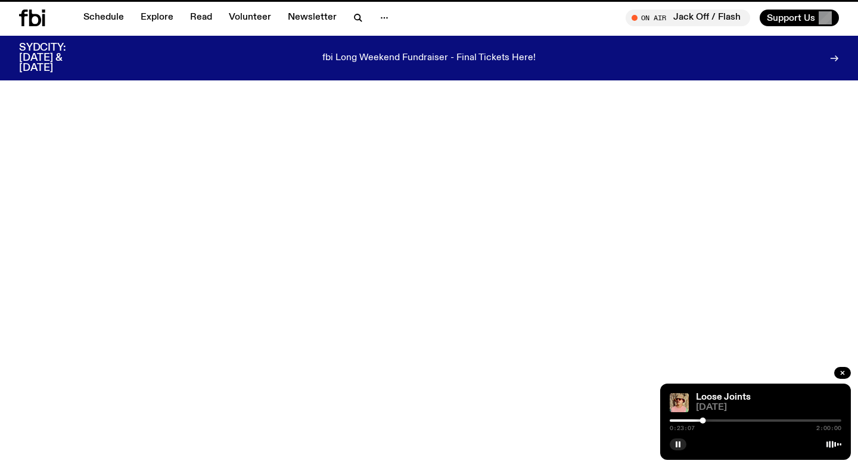
scroll to position [2426, 0]
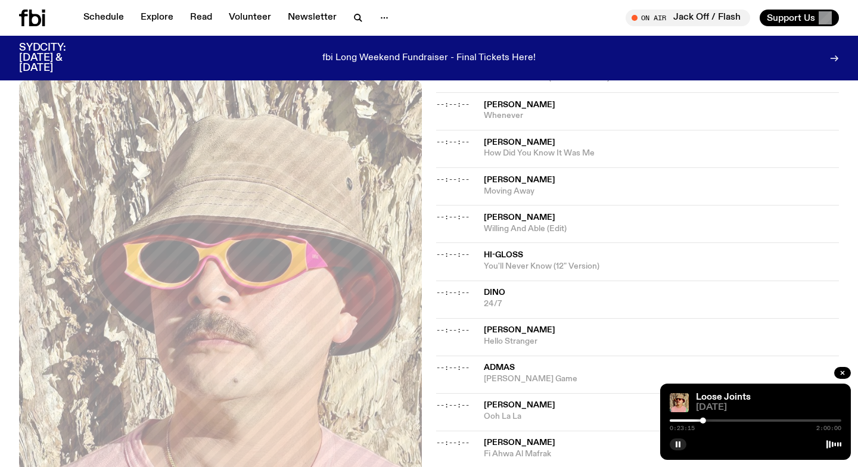
scroll to position [525, 0]
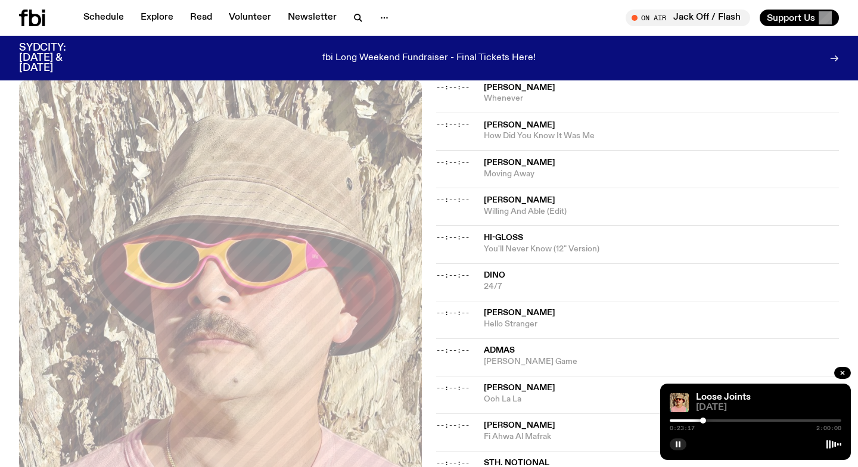
click at [712, 419] on div at bounding box center [756, 420] width 172 height 2
click at [717, 420] on div at bounding box center [756, 420] width 172 height 2
click at [727, 419] on div at bounding box center [756, 420] width 172 height 2
click at [729, 419] on div at bounding box center [727, 421] width 6 height 6
click at [727, 420] on div at bounding box center [729, 421] width 6 height 6
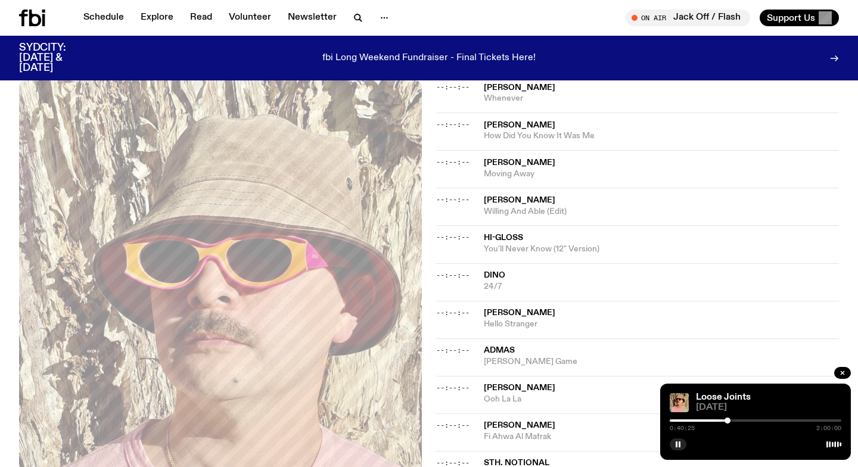
click at [723, 420] on div at bounding box center [642, 420] width 172 height 2
click at [717, 420] on div at bounding box center [638, 420] width 172 height 2
click at [718, 420] on div at bounding box center [718, 421] width 6 height 6
click at [719, 420] on div at bounding box center [719, 421] width 6 height 6
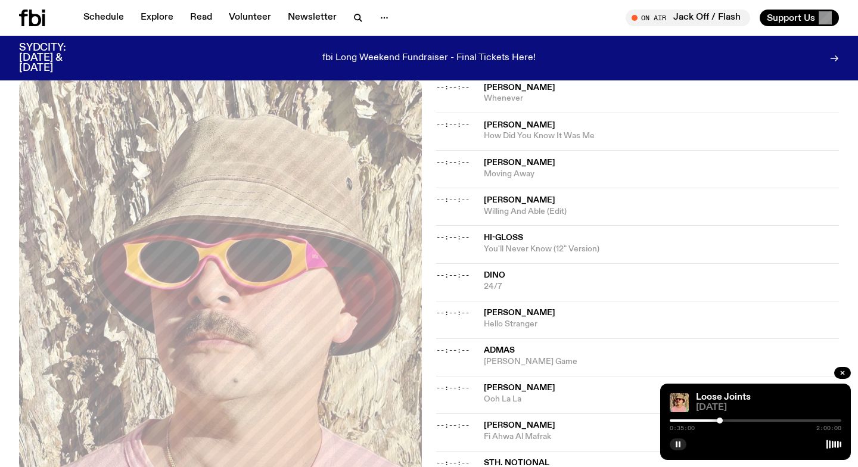
click at [720, 420] on div at bounding box center [720, 421] width 6 height 6
click at [723, 420] on div at bounding box center [721, 421] width 6 height 6
click at [726, 420] on div at bounding box center [756, 420] width 172 height 2
click at [728, 420] on div at bounding box center [756, 420] width 172 height 2
click at [730, 421] on div at bounding box center [729, 421] width 6 height 6
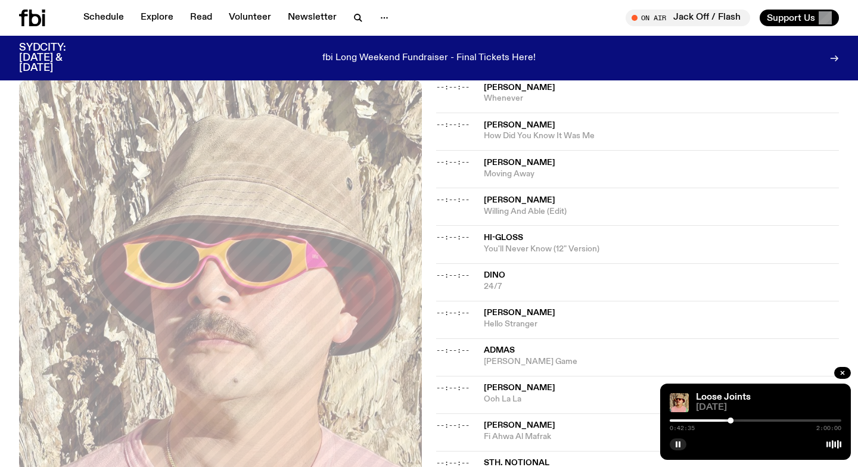
click at [732, 420] on div at bounding box center [730, 421] width 6 height 6
click at [734, 420] on div at bounding box center [734, 421] width 6 height 6
click at [736, 420] on div at bounding box center [736, 421] width 6 height 6
click at [737, 420] on div at bounding box center [736, 421] width 6 height 6
click at [740, 420] on div at bounding box center [740, 421] width 6 height 6
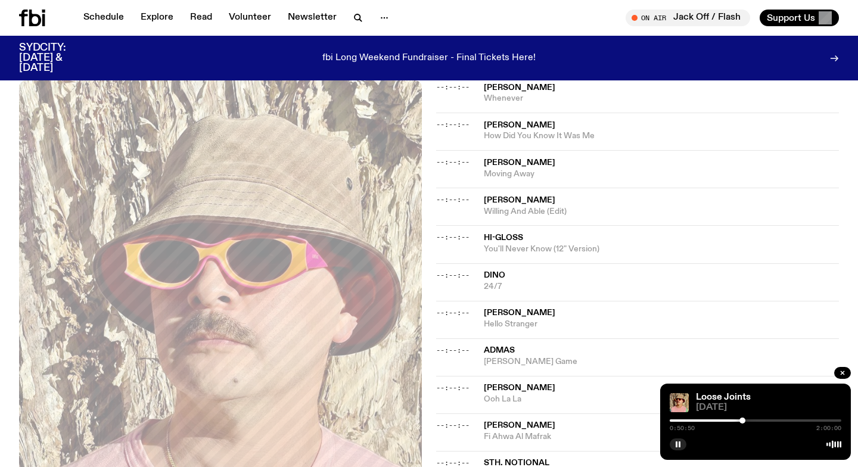
click at [742, 420] on div at bounding box center [742, 421] width 6 height 6
click at [743, 419] on div at bounding box center [743, 421] width 6 height 6
click at [746, 419] on div at bounding box center [746, 421] width 6 height 6
click at [749, 419] on div at bounding box center [756, 420] width 172 height 2
click at [753, 419] on div at bounding box center [756, 420] width 172 height 2
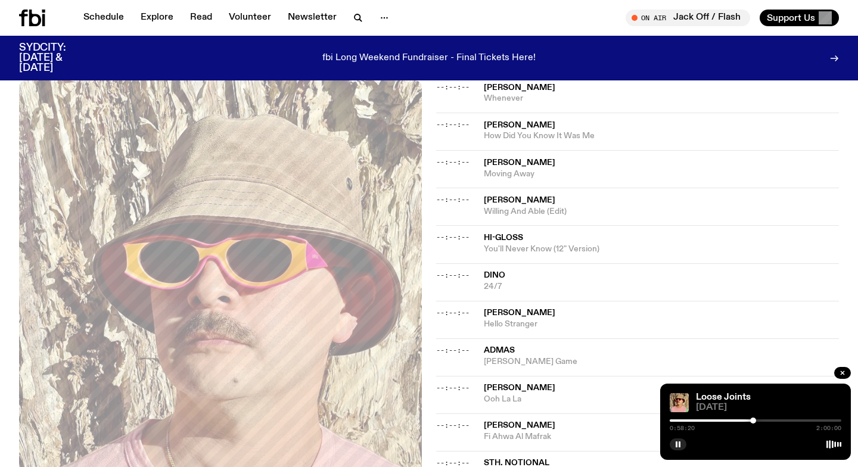
click at [756, 419] on div "0:58:20 2:00:00" at bounding box center [756, 424] width 172 height 14
click at [757, 420] on div at bounding box center [756, 420] width 172 height 2
click at [760, 420] on div at bounding box center [756, 420] width 172 height 2
click at [761, 420] on div at bounding box center [761, 421] width 6 height 6
click at [762, 420] on div at bounding box center [761, 421] width 6 height 6
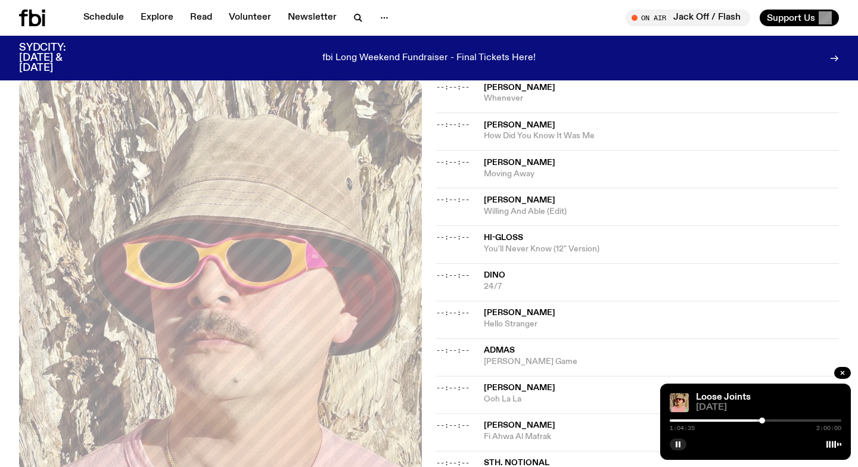
click at [764, 420] on div at bounding box center [762, 421] width 6 height 6
click at [767, 419] on div at bounding box center [767, 421] width 6 height 6
click at [770, 419] on div at bounding box center [756, 420] width 172 height 2
click at [773, 419] on div at bounding box center [756, 420] width 172 height 2
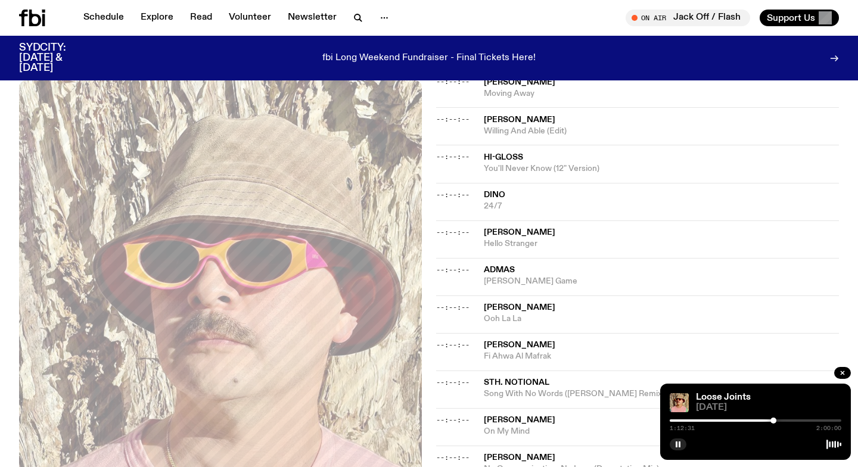
scroll to position [745, 0]
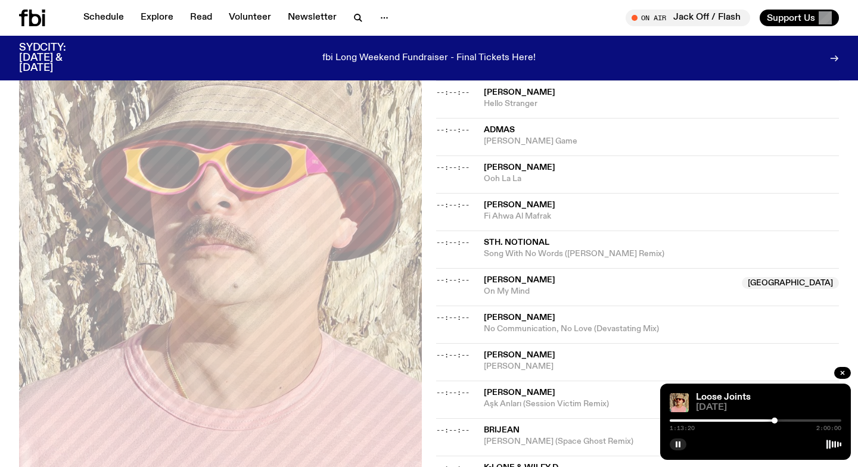
click at [774, 421] on div at bounding box center [774, 421] width 6 height 6
click at [777, 420] on div at bounding box center [777, 421] width 6 height 6
click at [779, 420] on div at bounding box center [779, 421] width 6 height 6
click at [781, 420] on div at bounding box center [779, 421] width 6 height 6
click at [784, 419] on div at bounding box center [756, 420] width 172 height 2
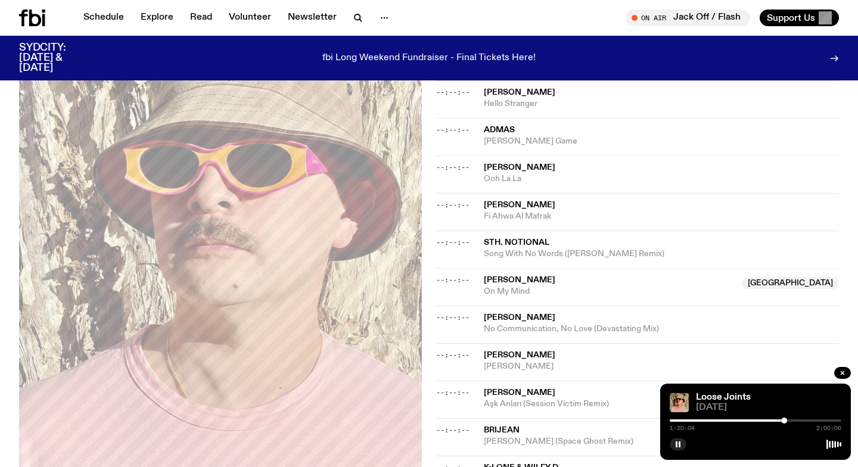
click at [787, 419] on div at bounding box center [756, 420] width 172 height 2
click at [789, 419] on div at bounding box center [789, 421] width 6 height 6
click at [792, 419] on div at bounding box center [789, 421] width 6 height 6
click at [793, 419] on div at bounding box center [792, 421] width 6 height 6
click at [795, 419] on div at bounding box center [793, 421] width 6 height 6
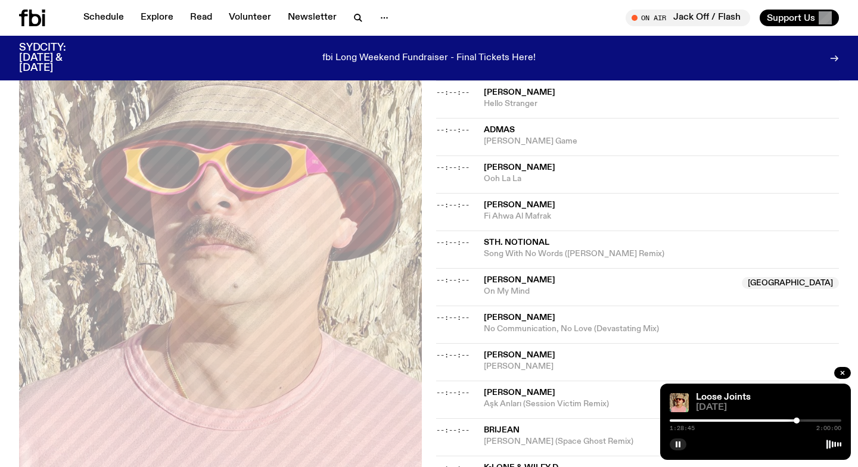
click at [796, 419] on div at bounding box center [796, 421] width 6 height 6
click at [801, 419] on div at bounding box center [756, 420] width 172 height 2
click at [800, 420] on div at bounding box center [800, 421] width 6 height 6
click at [798, 419] on div at bounding box center [798, 421] width 6 height 6
click at [796, 419] on div at bounding box center [796, 421] width 6 height 6
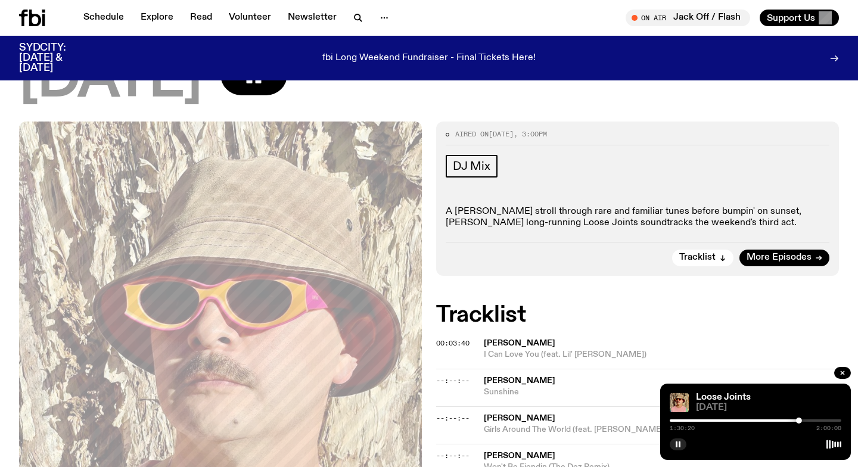
scroll to position [139, 0]
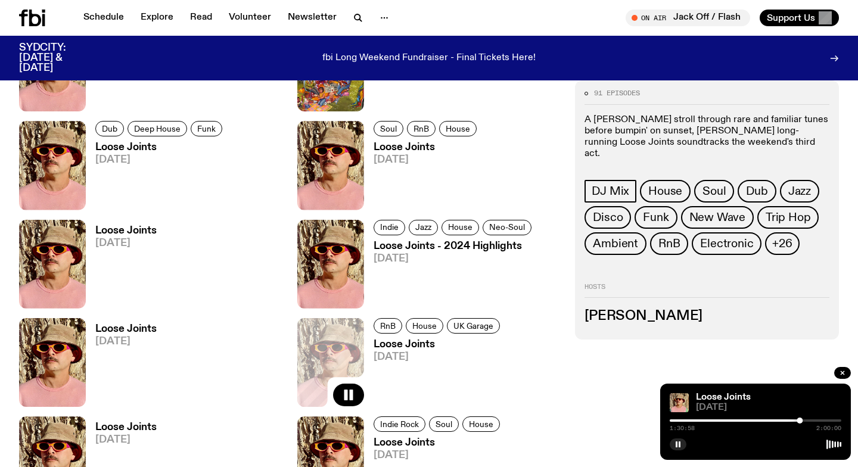
scroll to position [2367, 0]
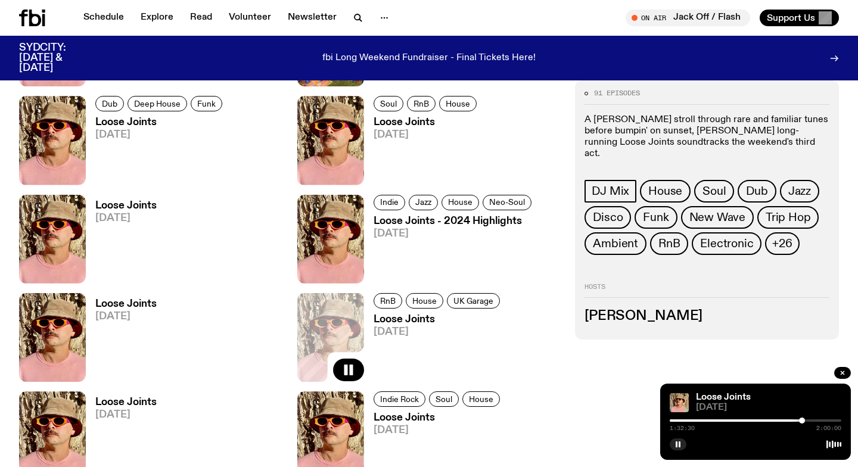
click at [802, 419] on div at bounding box center [802, 421] width 6 height 6
click at [805, 420] on div at bounding box center [756, 420] width 172 height 2
click at [807, 420] on div at bounding box center [807, 421] width 6 height 6
click at [810, 420] on div at bounding box center [756, 420] width 172 height 2
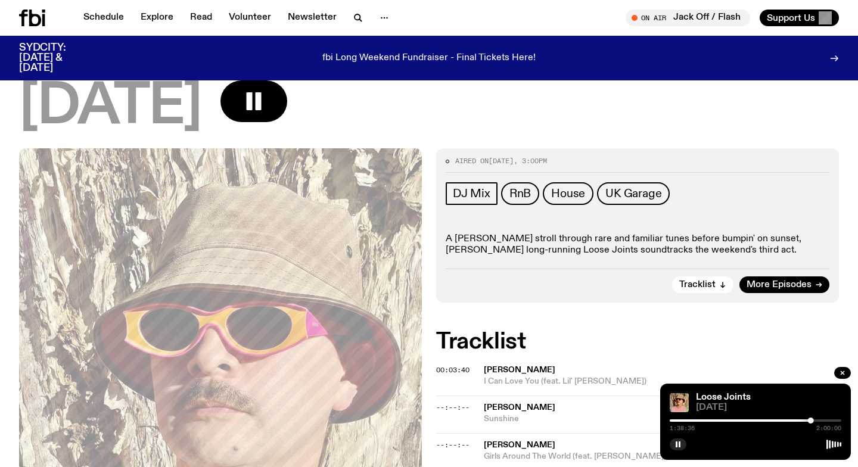
scroll to position [98, 0]
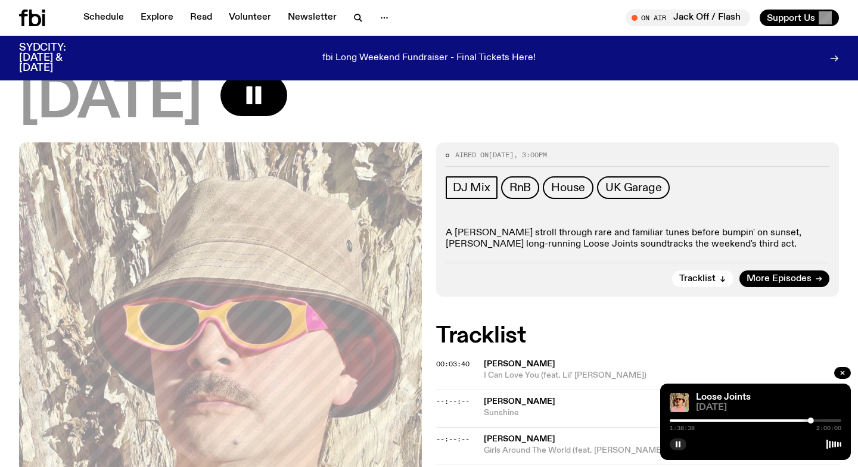
click at [813, 421] on div at bounding box center [756, 420] width 172 height 2
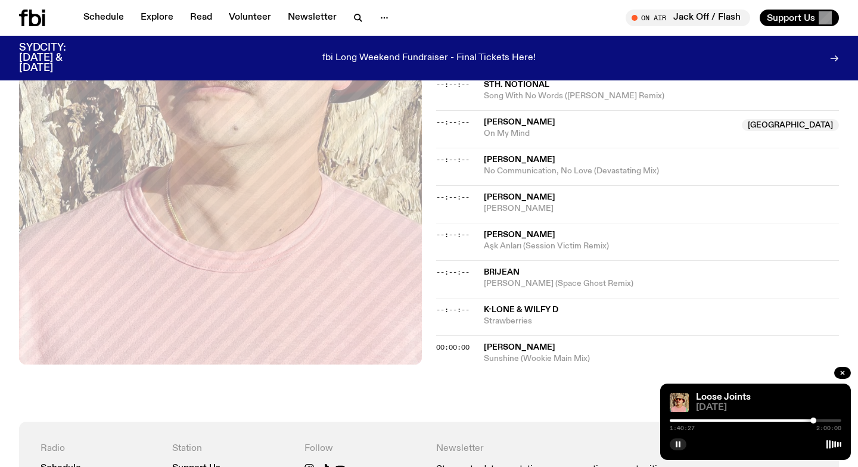
scroll to position [889, 0]
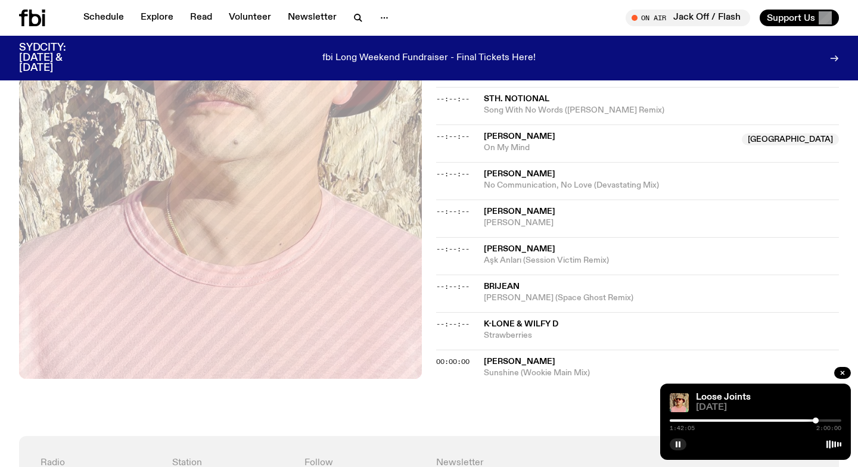
click at [815, 421] on div at bounding box center [815, 421] width 6 height 6
click at [818, 421] on div at bounding box center [818, 421] width 6 height 6
click at [820, 421] on div at bounding box center [820, 421] width 6 height 6
click at [822, 421] on div at bounding box center [820, 421] width 6 height 6
click at [824, 420] on div at bounding box center [822, 421] width 6 height 6
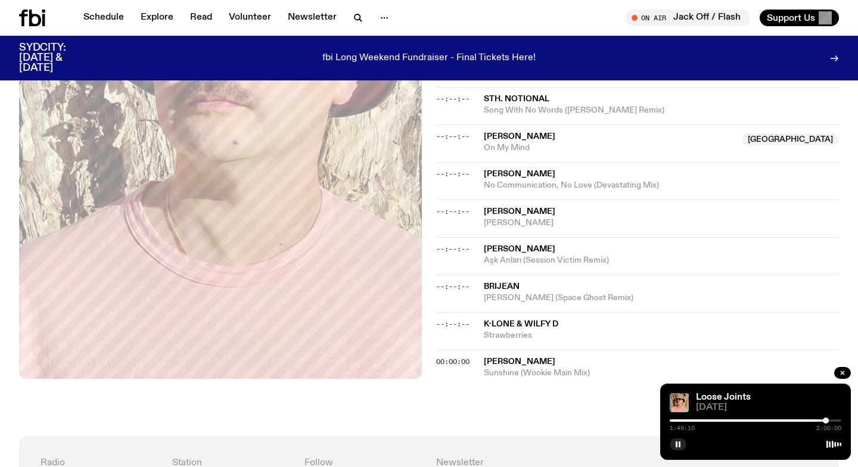
click at [826, 420] on div at bounding box center [826, 421] width 6 height 6
click at [827, 420] on div at bounding box center [827, 421] width 6 height 6
click at [828, 420] on div at bounding box center [827, 421] width 6 height 6
click at [831, 419] on div at bounding box center [756, 420] width 172 height 2
click at [835, 419] on div at bounding box center [756, 420] width 172 height 2
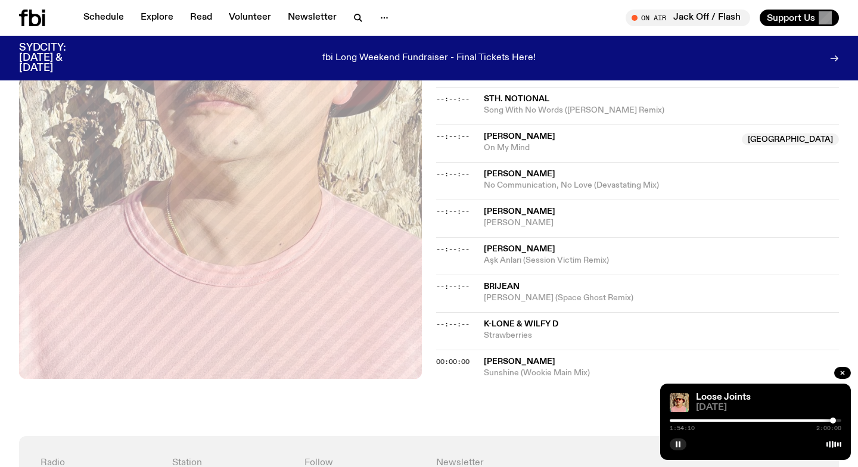
click at [833, 419] on div at bounding box center [833, 421] width 6 height 6
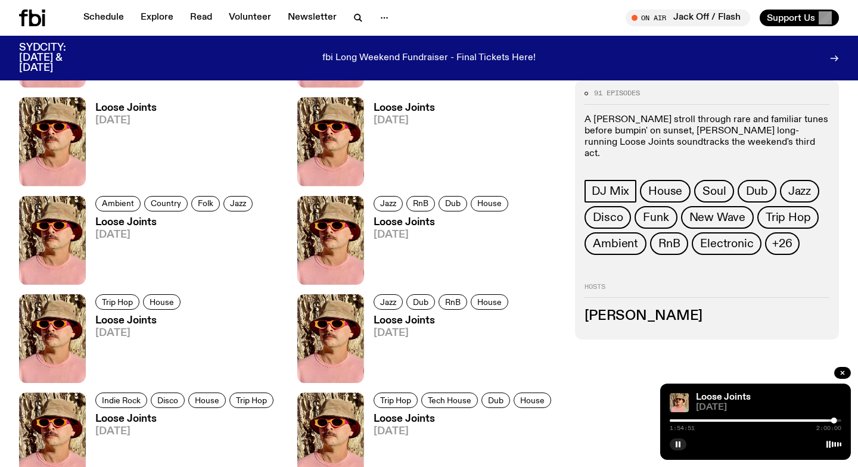
scroll to position [2367, 0]
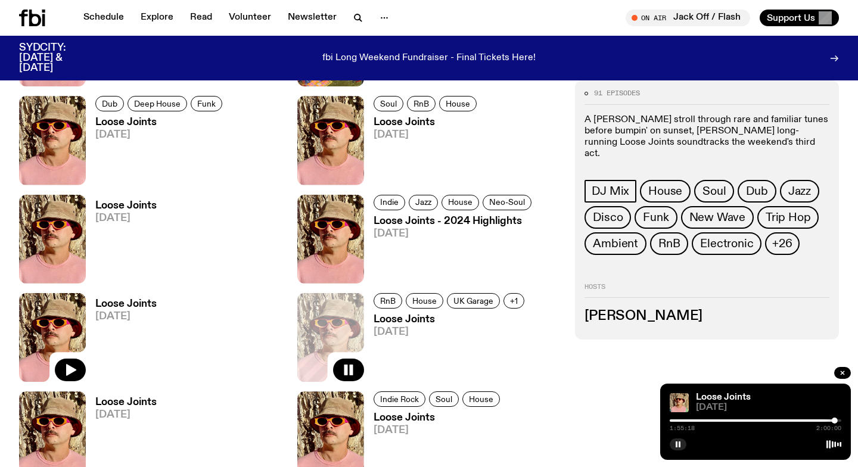
click at [43, 325] on img at bounding box center [52, 337] width 67 height 89
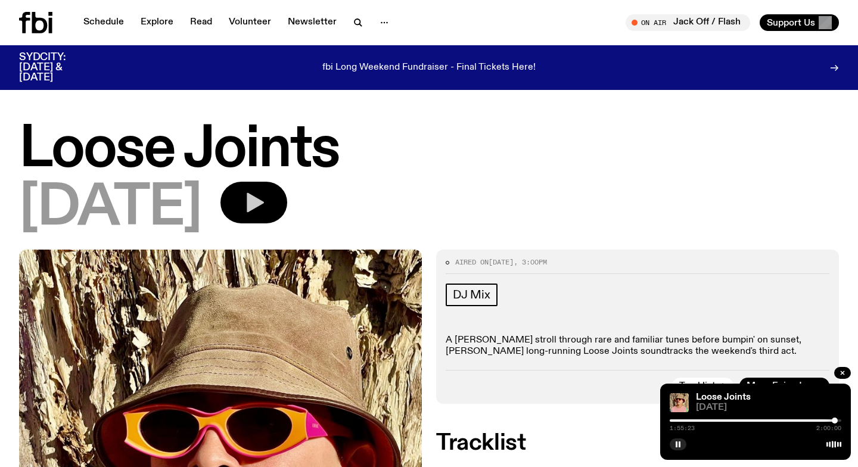
click at [264, 204] on icon "button" at bounding box center [255, 203] width 17 height 20
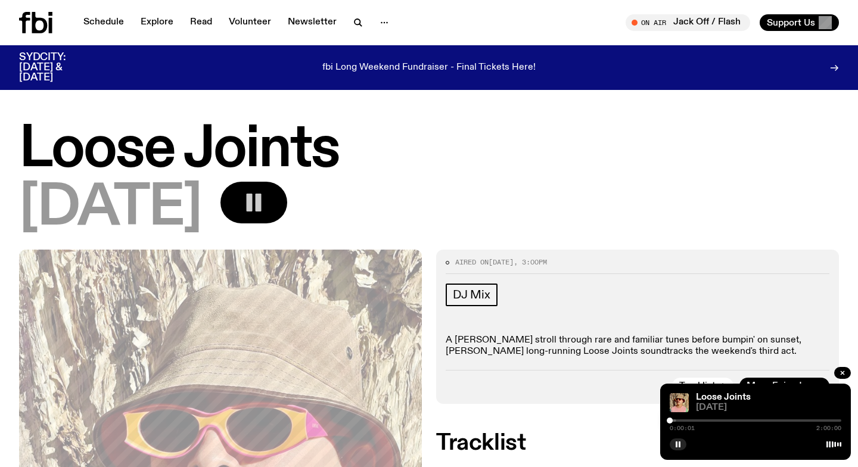
click at [674, 421] on div at bounding box center [591, 420] width 172 height 2
click at [681, 421] on div at bounding box center [756, 420] width 172 height 2
click at [690, 421] on div at bounding box center [756, 420] width 172 height 2
click at [700, 421] on div at bounding box center [756, 420] width 172 height 2
click at [714, 421] on div at bounding box center [756, 420] width 172 height 2
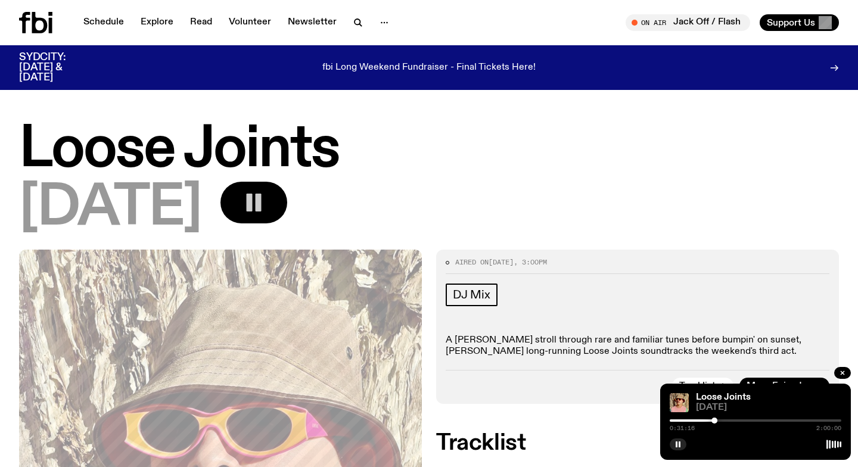
click at [728, 420] on div at bounding box center [756, 420] width 172 height 2
click at [730, 420] on div at bounding box center [728, 421] width 6 height 6
click at [748, 422] on div "0:42:40 2:00:00" at bounding box center [756, 424] width 172 height 14
click at [746, 421] on div at bounding box center [756, 420] width 172 height 2
click at [678, 444] on icon "button" at bounding box center [677, 444] width 7 height 7
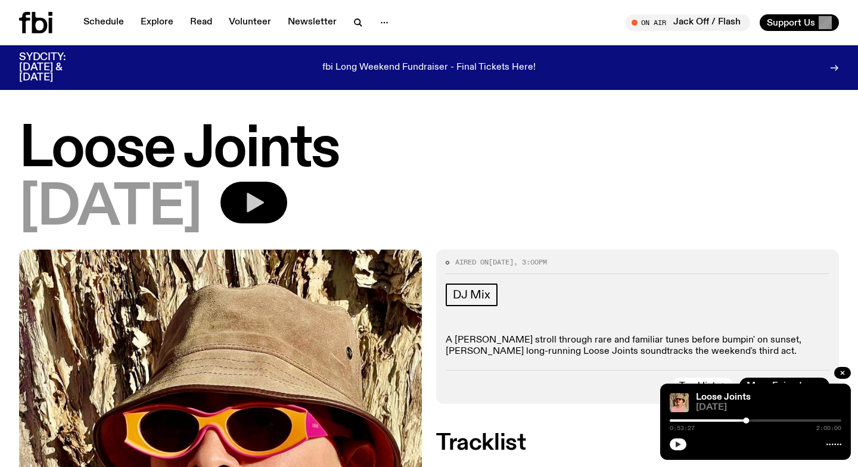
click at [380, 130] on h1 "Loose Joints" at bounding box center [429, 150] width 820 height 54
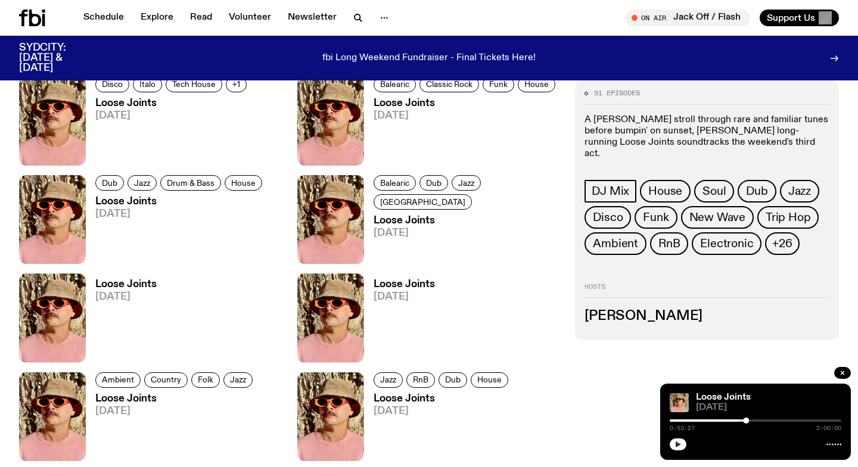
scroll to position [1147, 0]
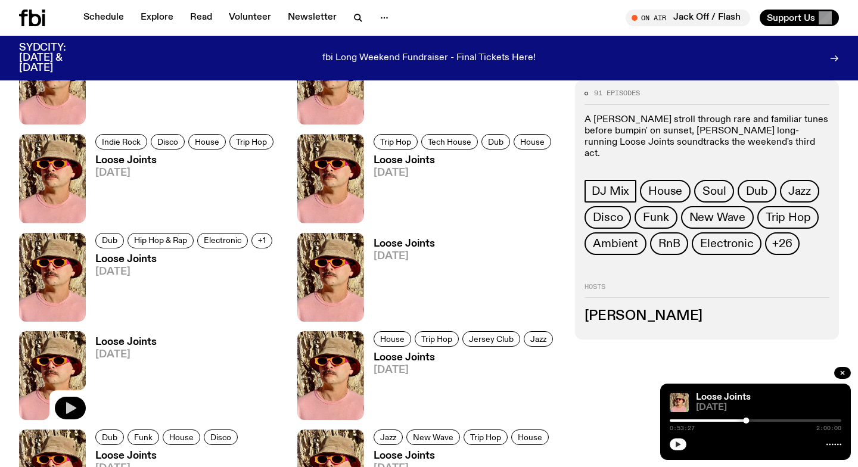
click at [77, 402] on icon "button" at bounding box center [70, 408] width 14 height 14
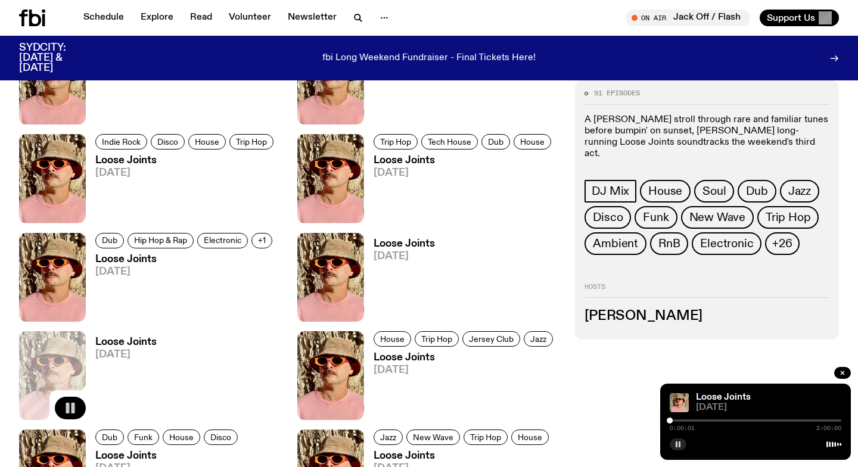
click at [697, 421] on div at bounding box center [756, 420] width 172 height 2
click at [717, 420] on div at bounding box center [756, 420] width 172 height 2
click at [732, 420] on div at bounding box center [756, 420] width 172 height 2
click at [747, 419] on div at bounding box center [756, 420] width 172 height 2
click at [770, 422] on div "0:54:13 2:00:00" at bounding box center [756, 424] width 172 height 14
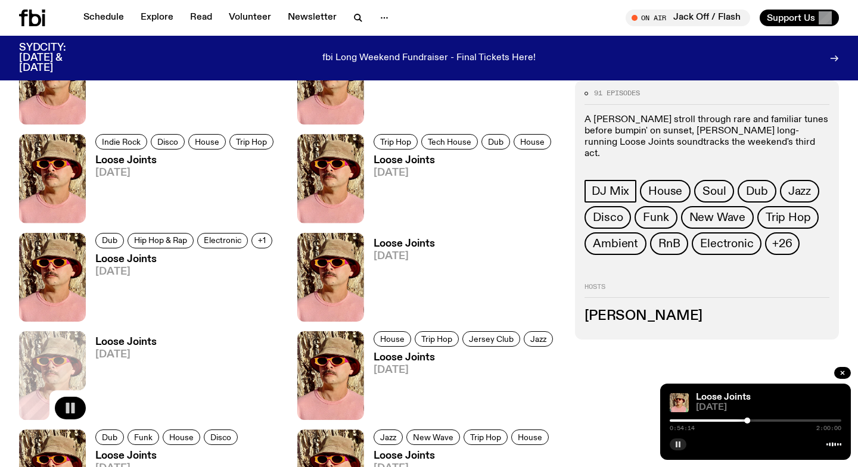
click at [770, 424] on div "0:54:14 2:00:00" at bounding box center [756, 424] width 172 height 14
click at [770, 419] on div at bounding box center [756, 420] width 172 height 2
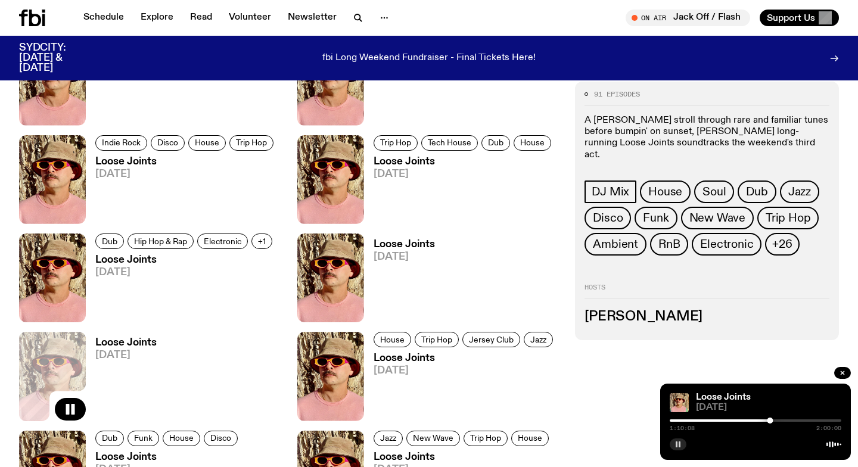
scroll to position [1138, 0]
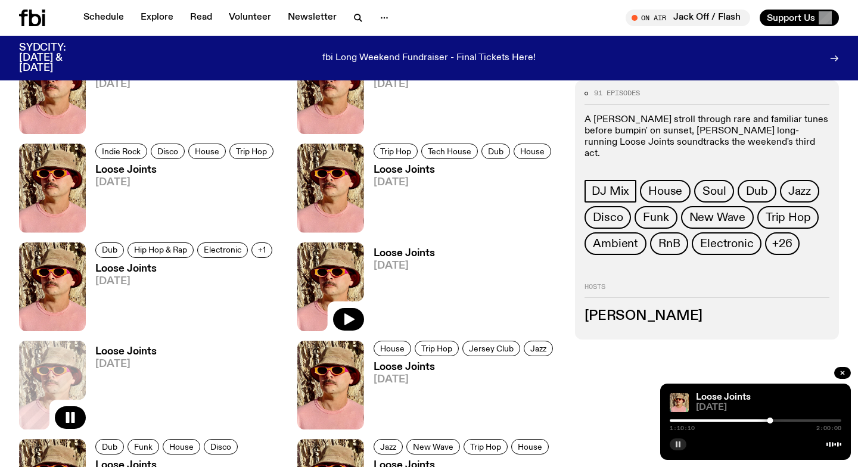
click at [320, 262] on img at bounding box center [330, 286] width 67 height 89
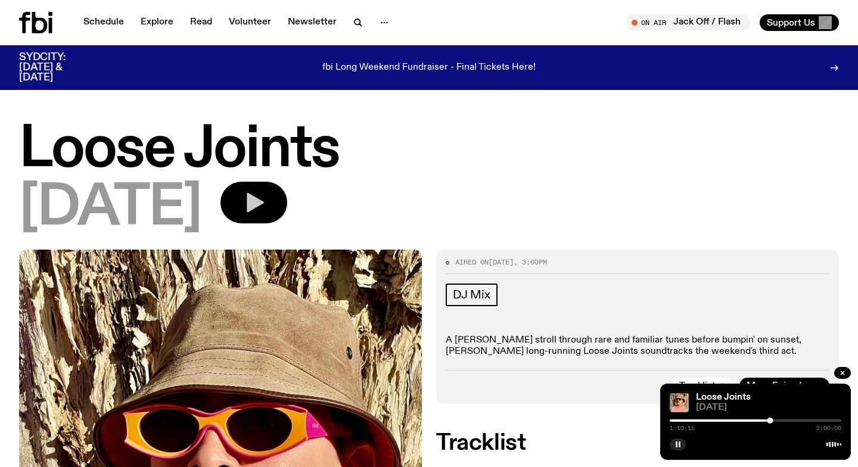
click at [286, 187] on button "button" at bounding box center [253, 203] width 67 height 42
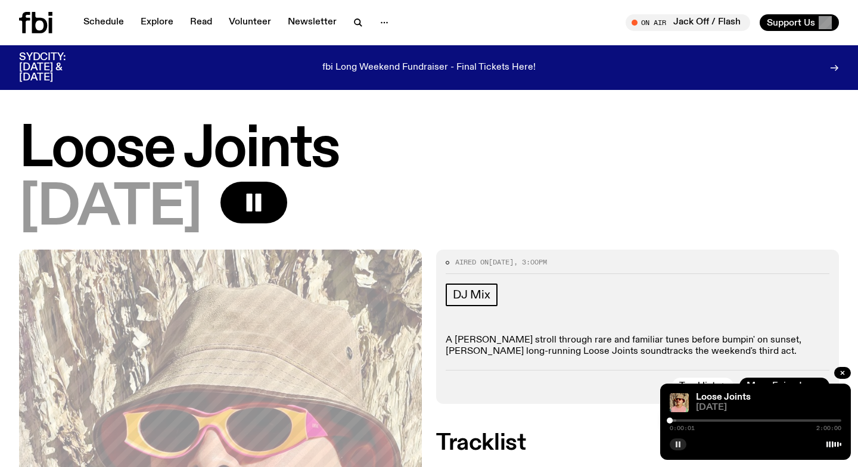
click at [708, 421] on div at bounding box center [756, 420] width 172 height 2
click at [548, 161] on h1 "Loose Joints" at bounding box center [429, 150] width 820 height 54
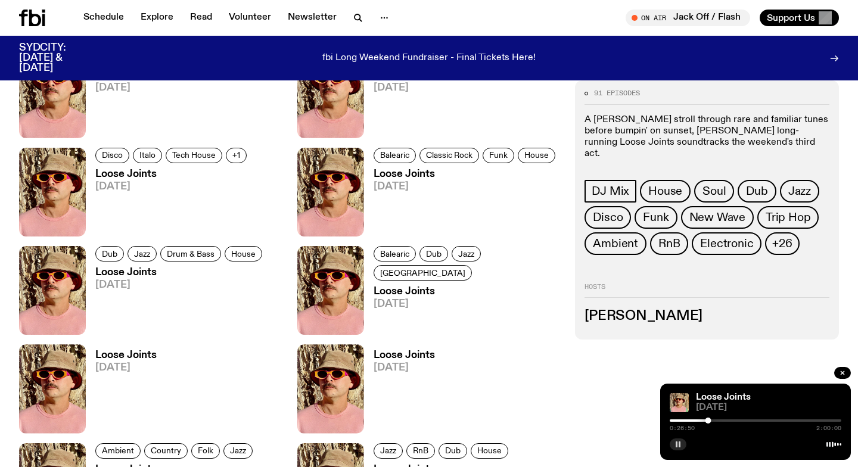
scroll to position [677, 0]
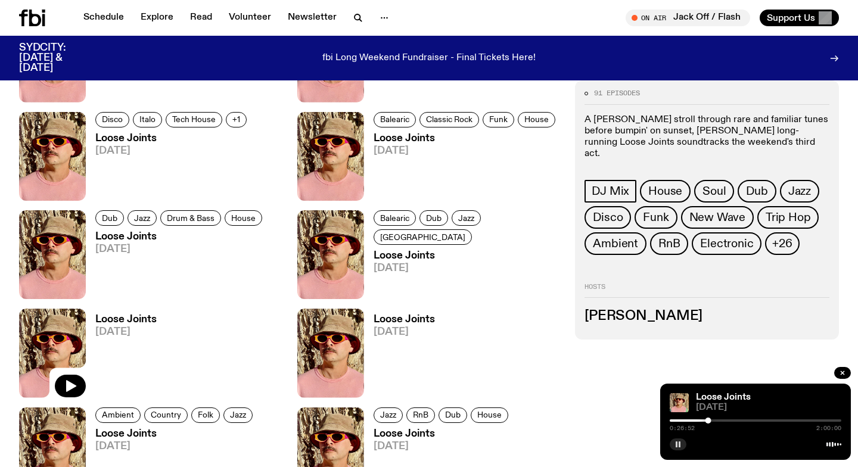
click at [51, 328] on img at bounding box center [52, 353] width 67 height 89
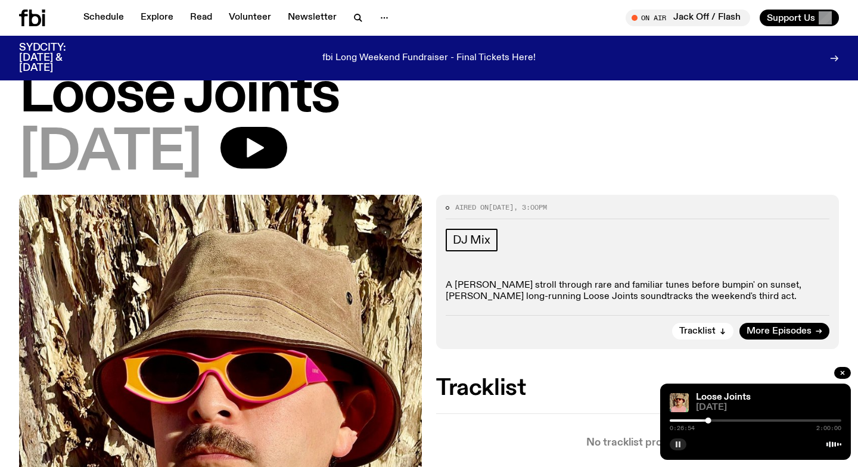
scroll to position [42, 0]
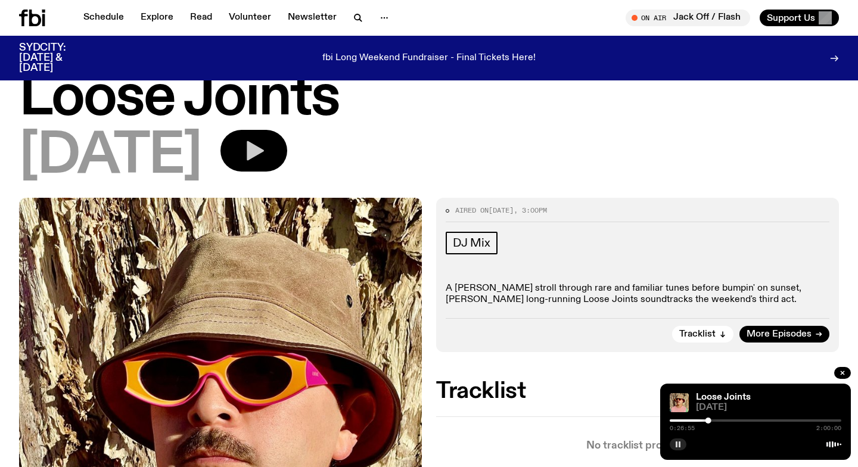
click at [264, 144] on icon "button" at bounding box center [255, 151] width 17 height 20
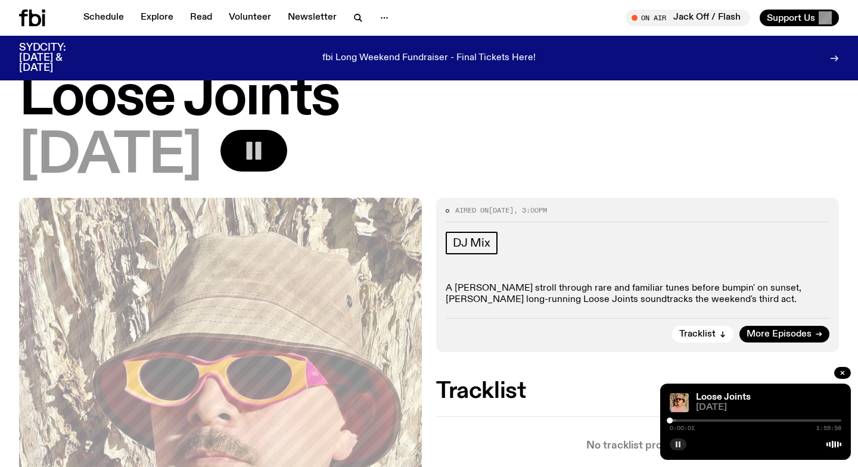
click at [672, 421] on div at bounding box center [591, 420] width 172 height 2
click at [675, 421] on div at bounding box center [675, 421] width 6 height 6
click at [677, 420] on div at bounding box center [677, 421] width 6 height 6
click at [680, 419] on div at bounding box center [756, 420] width 172 height 2
click at [682, 419] on div at bounding box center [682, 421] width 6 height 6
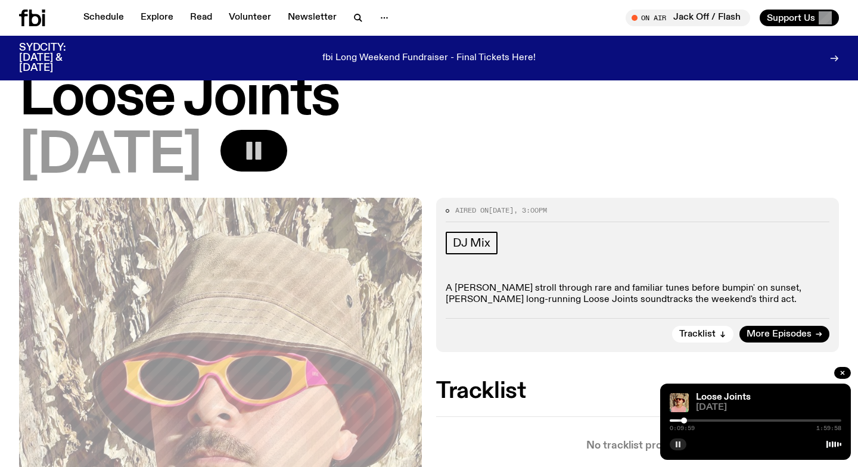
click at [677, 443] on icon "button" at bounding box center [677, 444] width 7 height 7
